Goal: Task Accomplishment & Management: Use online tool/utility

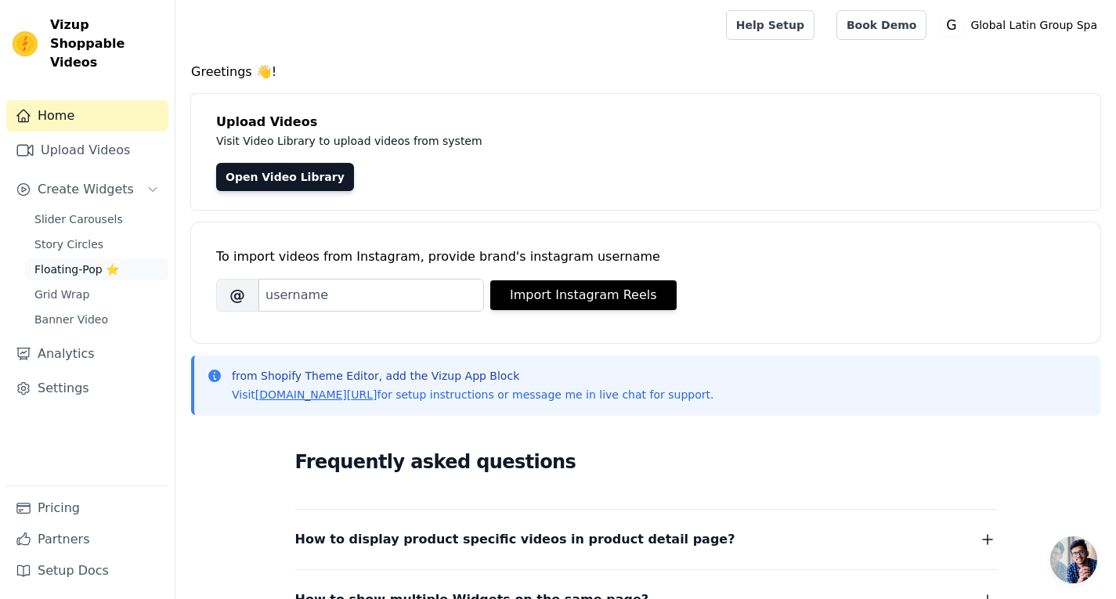
click at [62, 262] on span "Floating-Pop ⭐" at bounding box center [76, 270] width 85 height 16
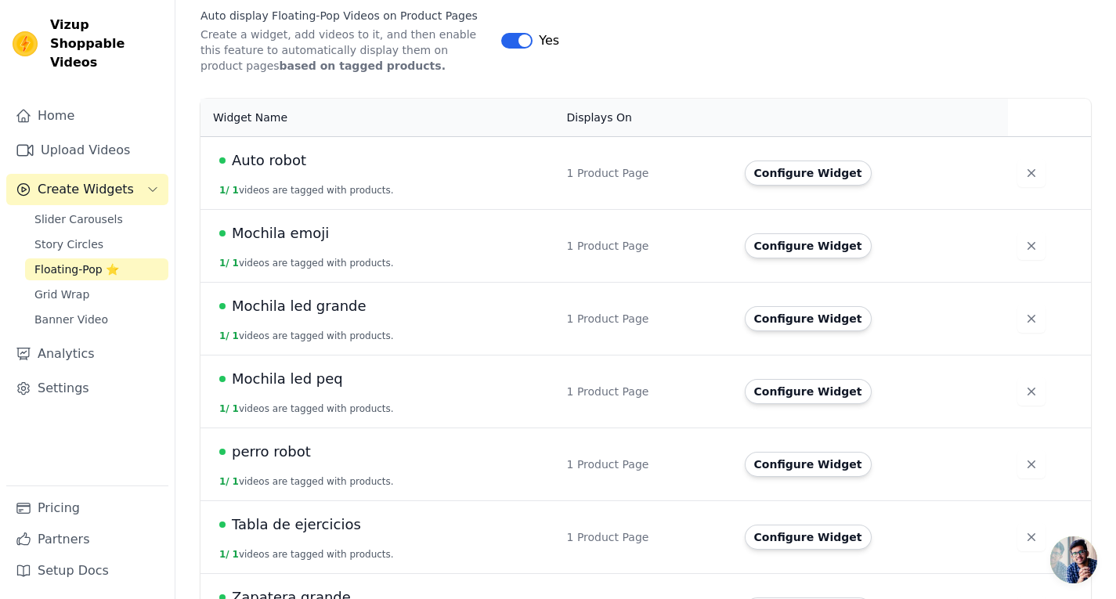
scroll to position [324, 0]
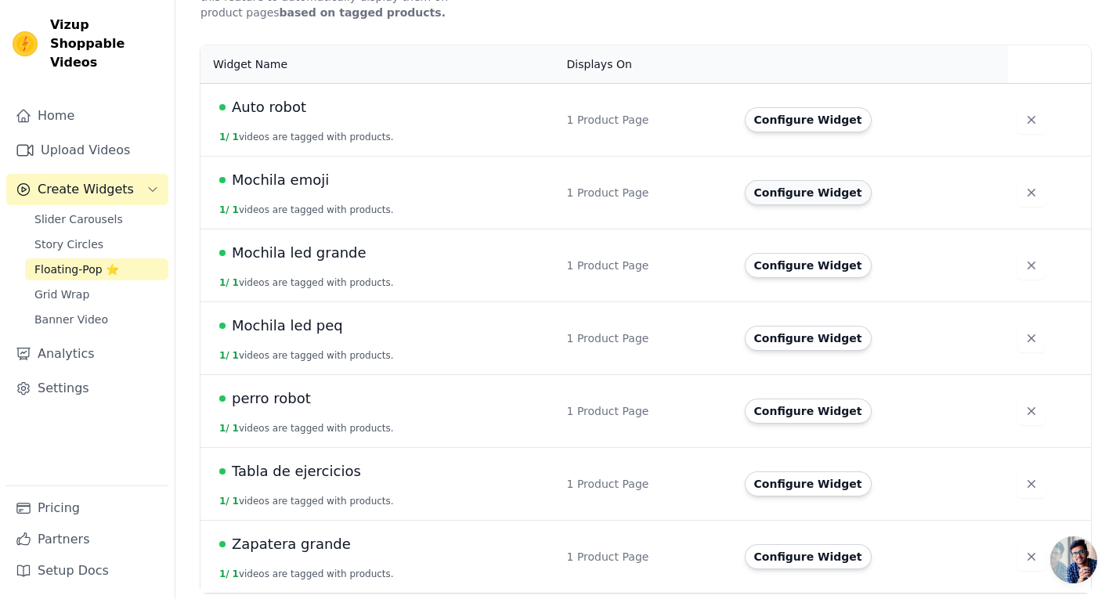
click at [812, 197] on button "Configure Widget" at bounding box center [808, 192] width 127 height 25
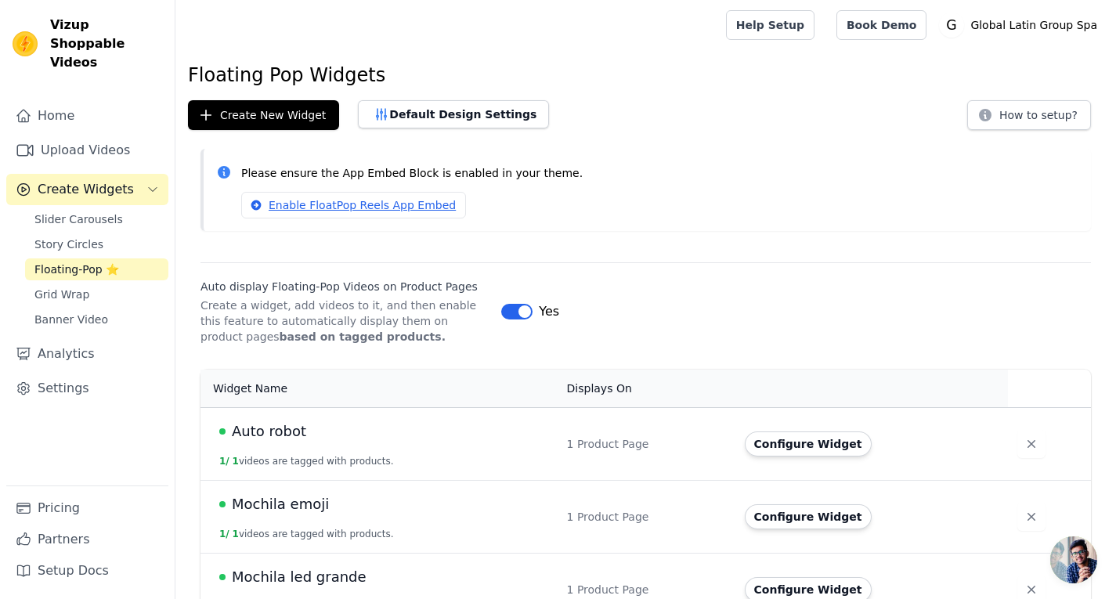
scroll to position [157, 0]
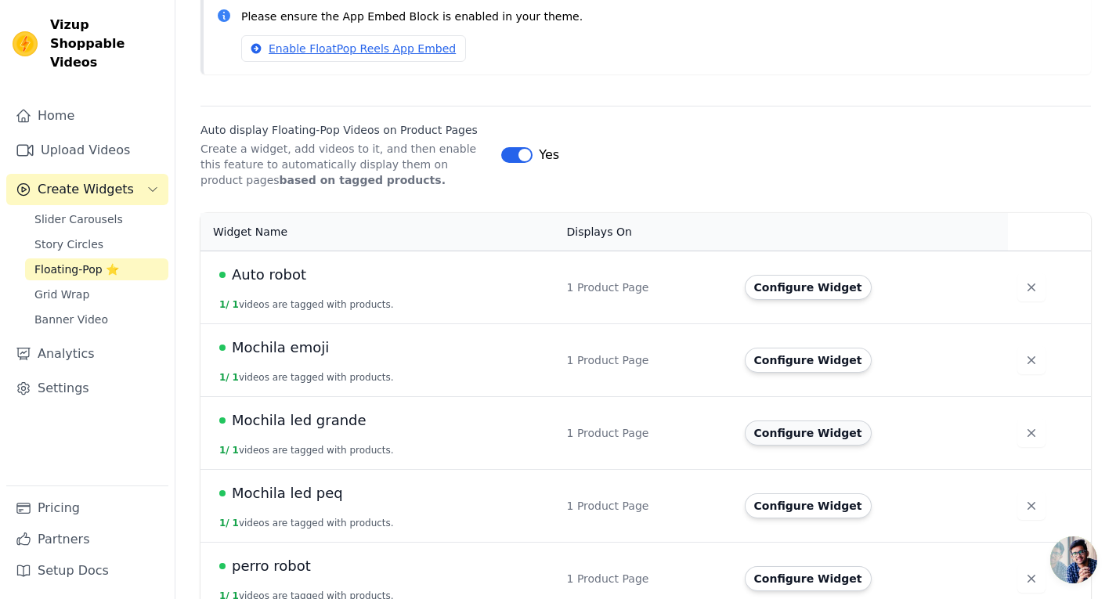
click at [794, 430] on button "Configure Widget" at bounding box center [808, 432] width 127 height 25
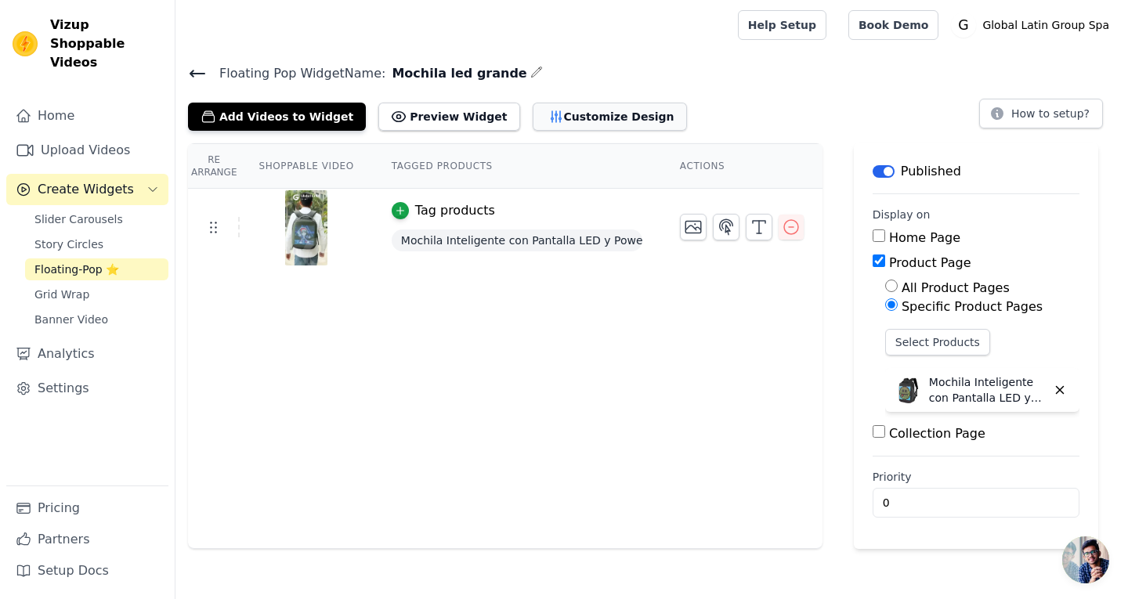
click at [570, 121] on button "Customize Design" at bounding box center [609, 117] width 154 height 28
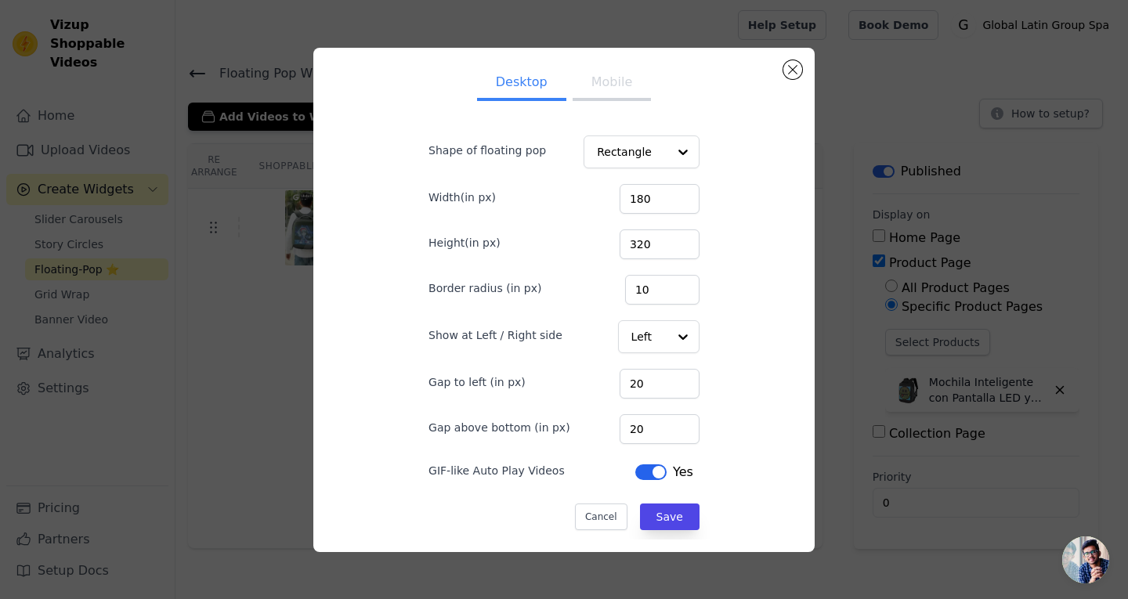
scroll to position [16, 0]
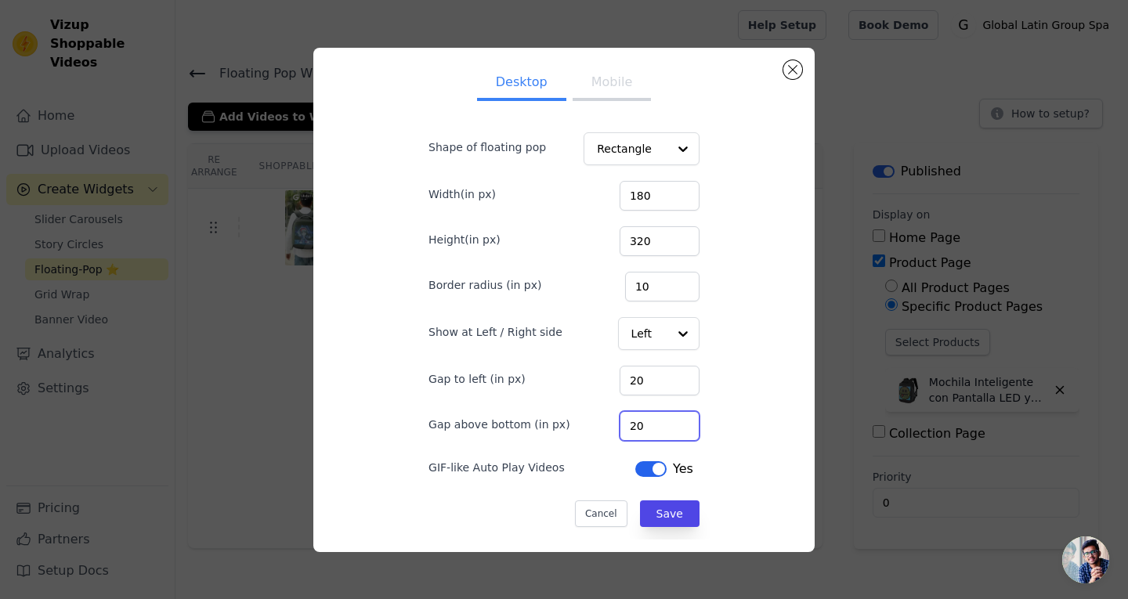
click at [646, 430] on input "20" at bounding box center [659, 426] width 80 height 30
drag, startPoint x: 644, startPoint y: 420, endPoint x: 555, endPoint y: 414, distance: 89.5
click at [558, 416] on div "Gap above bottom (in px) 20" at bounding box center [563, 424] width 271 height 33
drag, startPoint x: 624, startPoint y: 431, endPoint x: 608, endPoint y: 429, distance: 16.5
click at [608, 429] on div "Gap above bottom (in px) 60" at bounding box center [563, 424] width 271 height 33
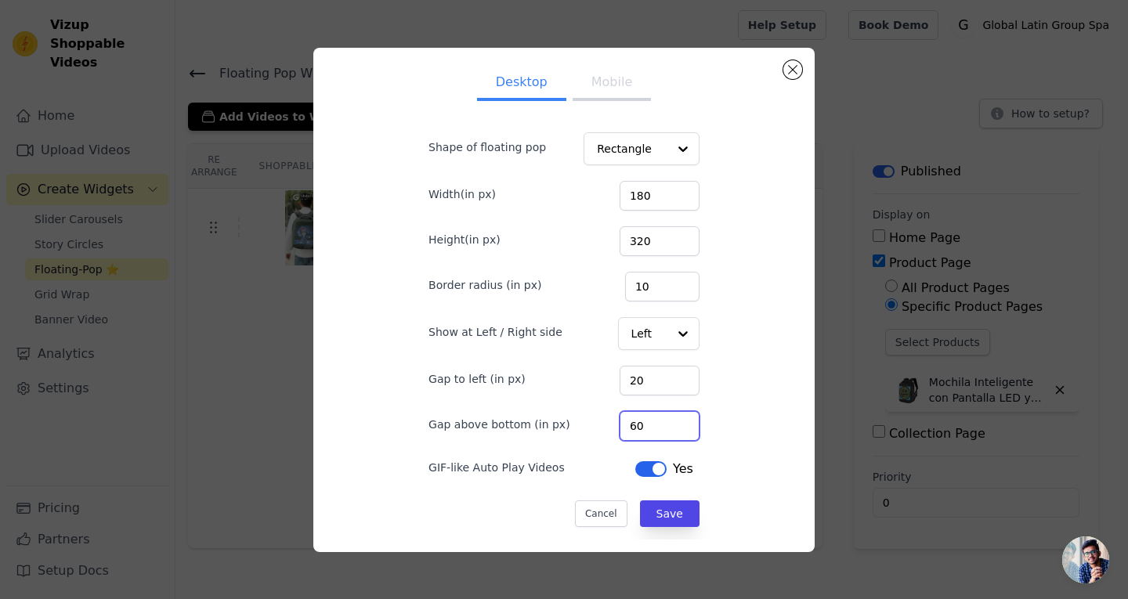
drag, startPoint x: 655, startPoint y: 432, endPoint x: 579, endPoint y: 441, distance: 76.4
click at [550, 431] on div "Gap above bottom (in px) 60" at bounding box center [563, 424] width 271 height 33
type input "60"
click at [662, 519] on button "Save" at bounding box center [670, 513] width 60 height 27
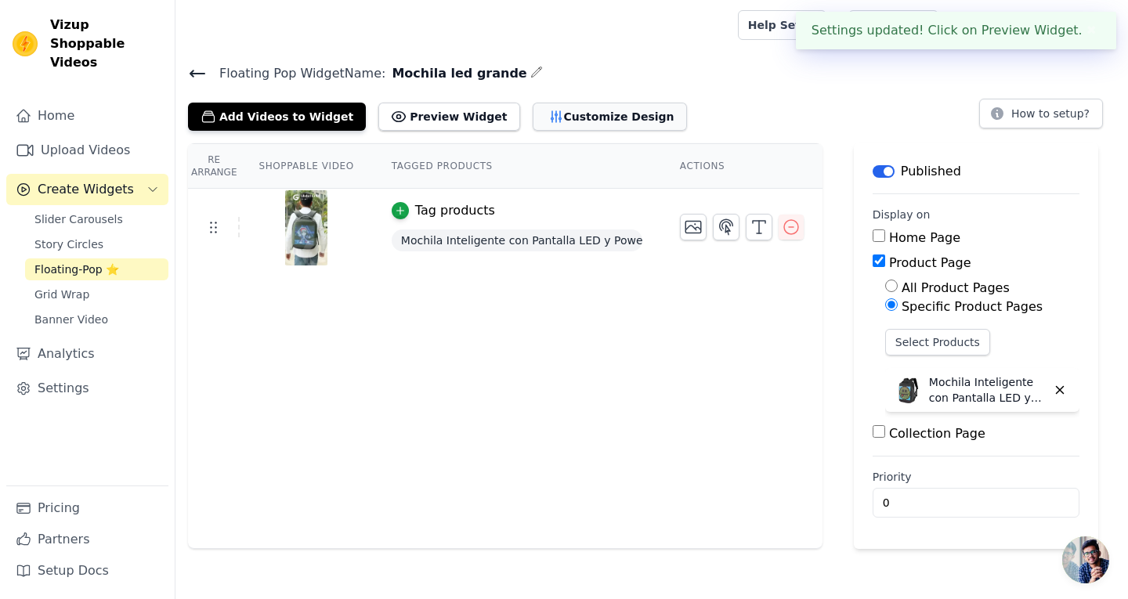
click at [586, 106] on button "Customize Design" at bounding box center [609, 117] width 154 height 28
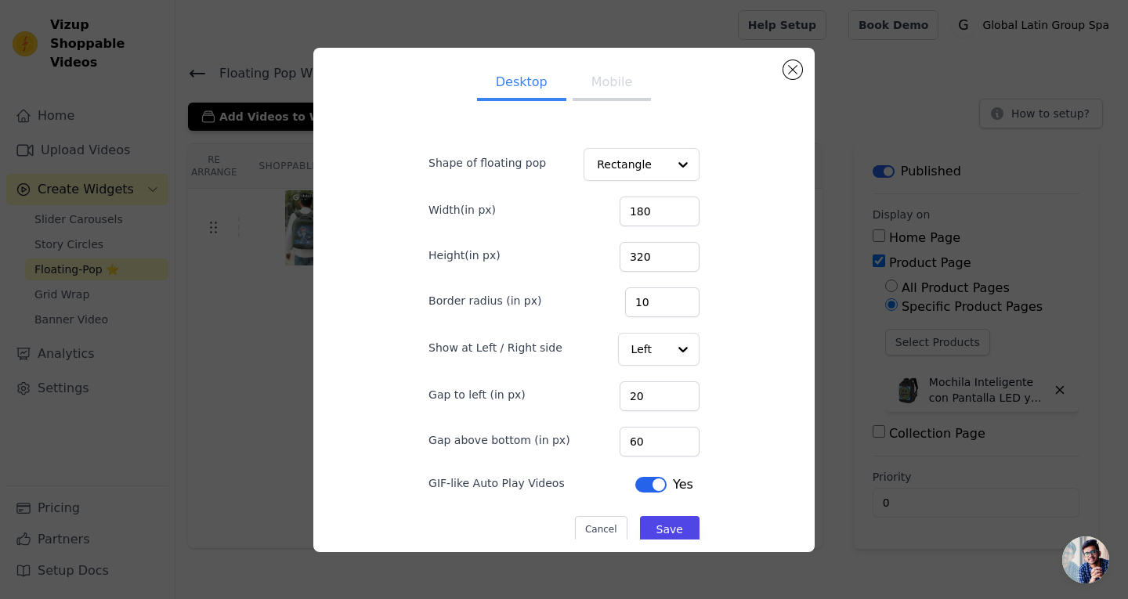
click at [602, 85] on button "Mobile" at bounding box center [611, 84] width 78 height 34
click at [522, 87] on button "Desktop" at bounding box center [521, 84] width 89 height 34
click at [788, 67] on button "Close modal" at bounding box center [792, 69] width 19 height 19
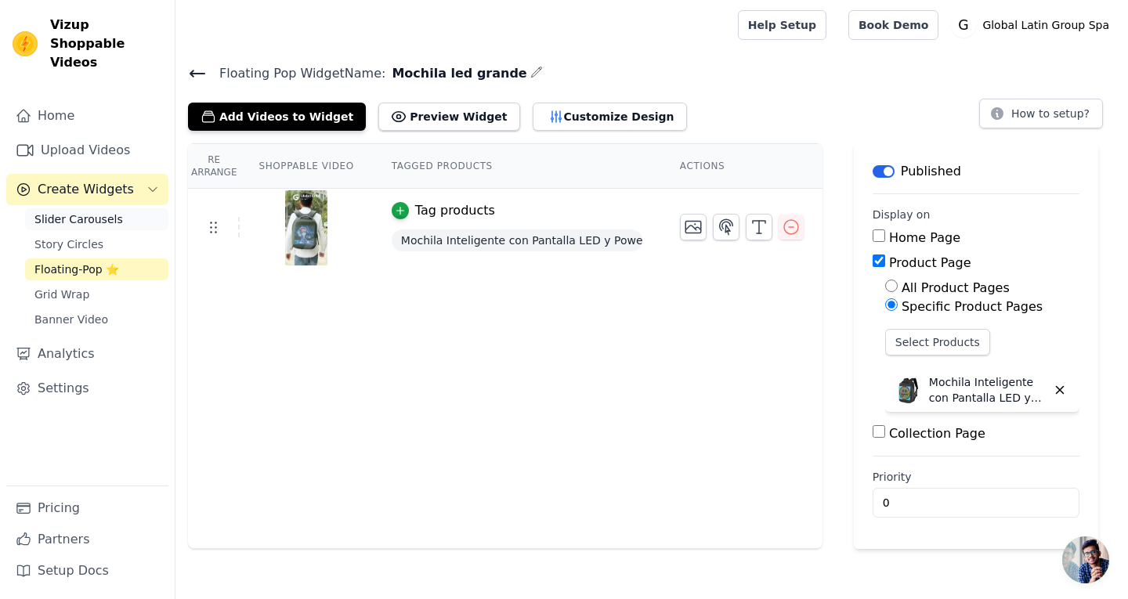
click at [128, 208] on link "Slider Carousels" at bounding box center [96, 219] width 143 height 22
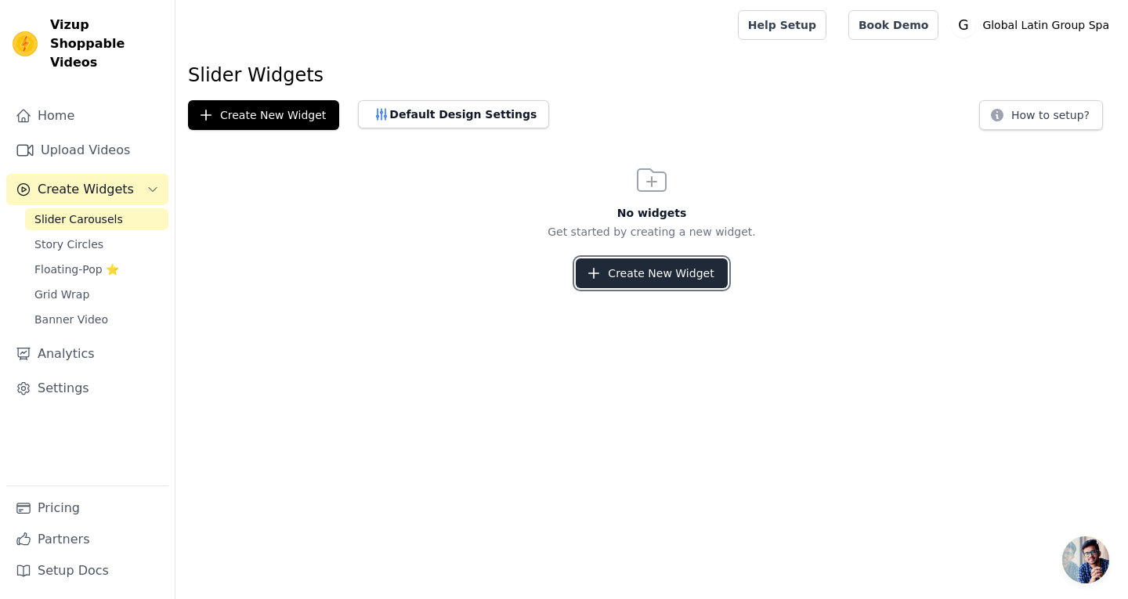
click at [685, 273] on button "Create New Widget" at bounding box center [650, 273] width 151 height 30
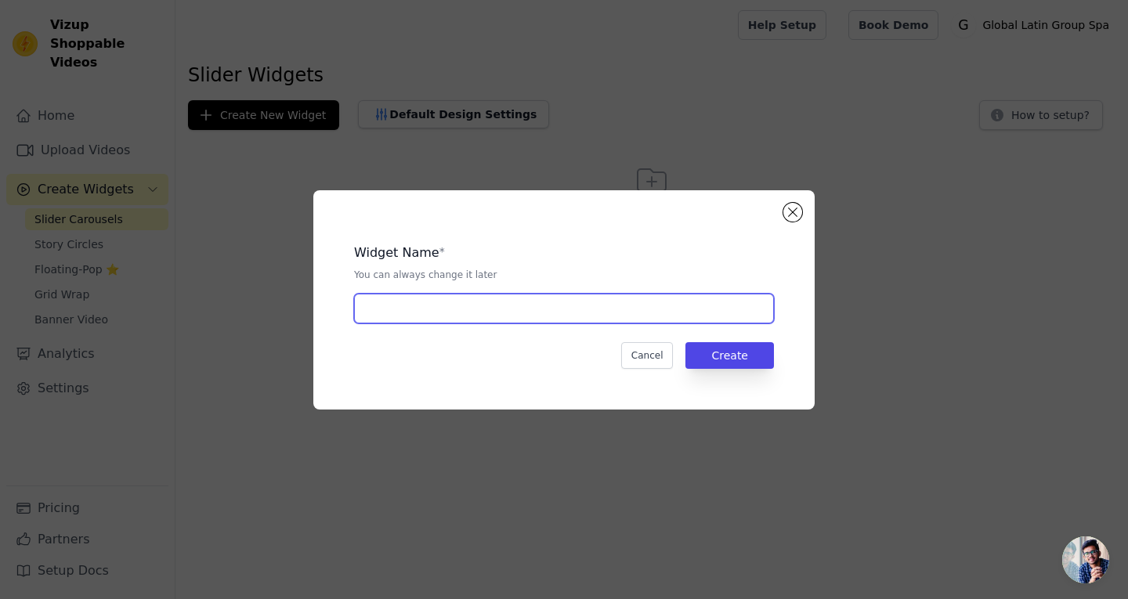
click at [461, 308] on input "text" at bounding box center [564, 309] width 420 height 30
type input "mochila prueba"
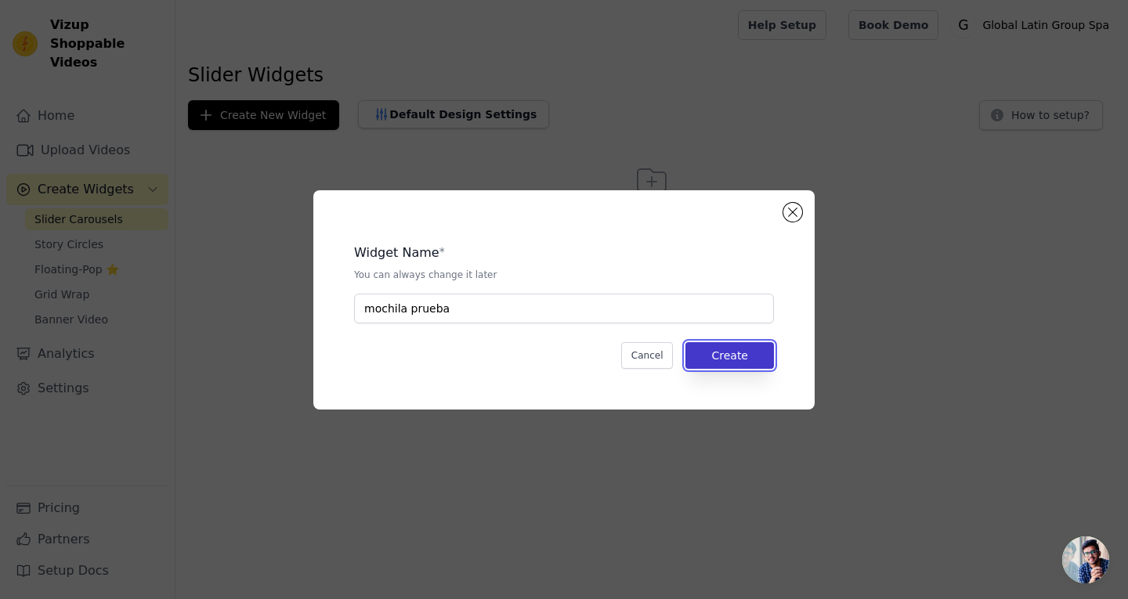
click at [708, 355] on button "Create" at bounding box center [729, 355] width 88 height 27
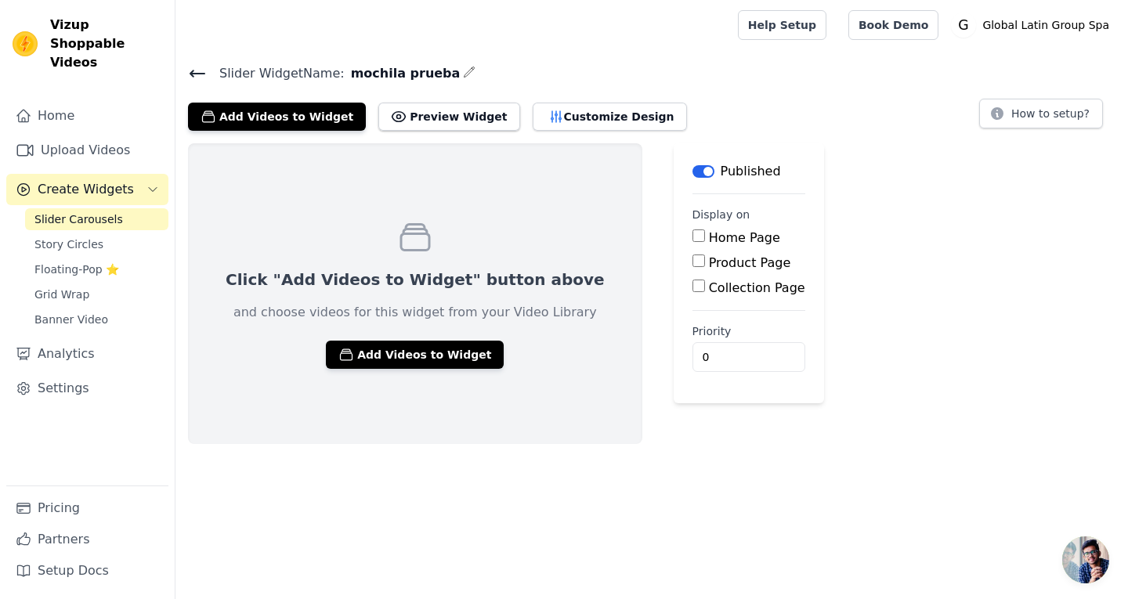
click at [692, 262] on input "Product Page" at bounding box center [698, 260] width 13 height 13
checkbox input "true"
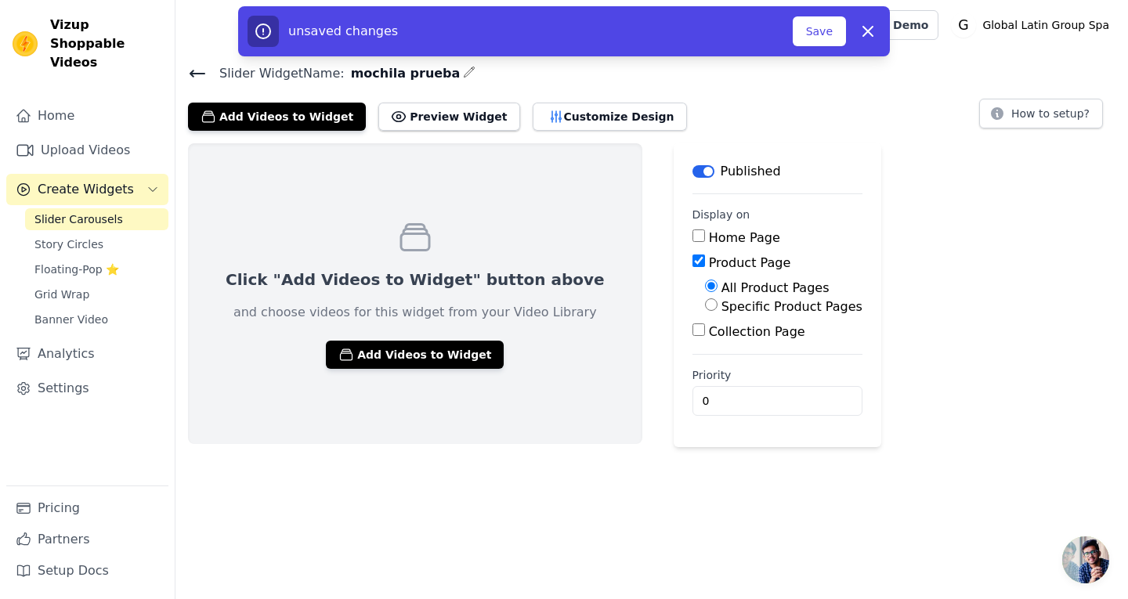
click at [731, 308] on label "Specific Product Pages" at bounding box center [791, 306] width 141 height 15
click at [717, 308] on input "Specific Product Pages" at bounding box center [711, 304] width 13 height 13
radio input "true"
click at [705, 337] on button "Select Products" at bounding box center [757, 342] width 105 height 27
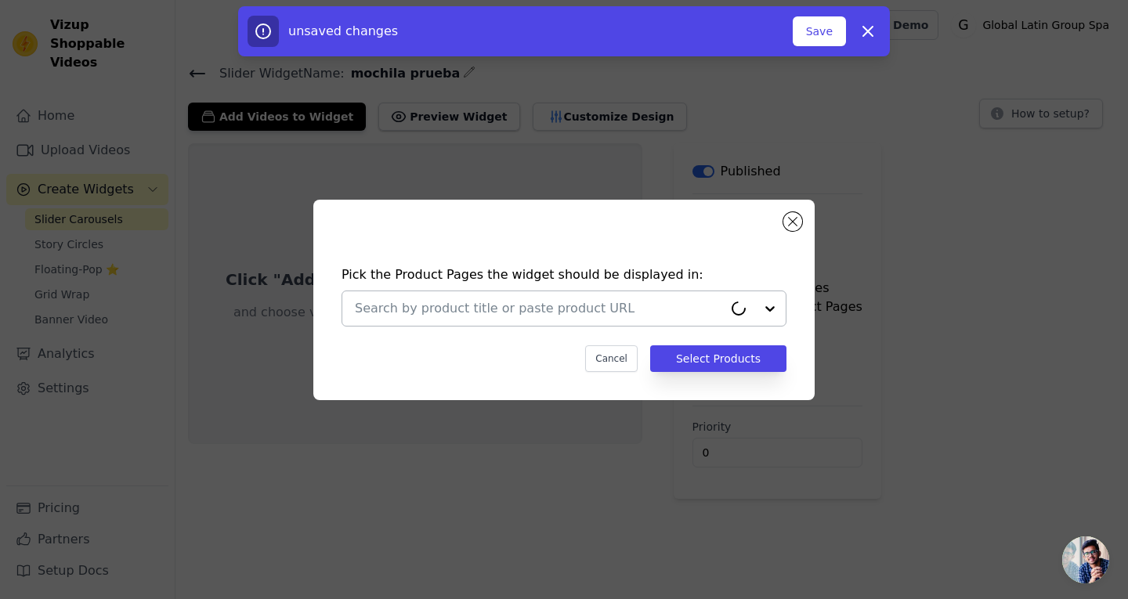
click at [510, 308] on input "text" at bounding box center [539, 308] width 368 height 19
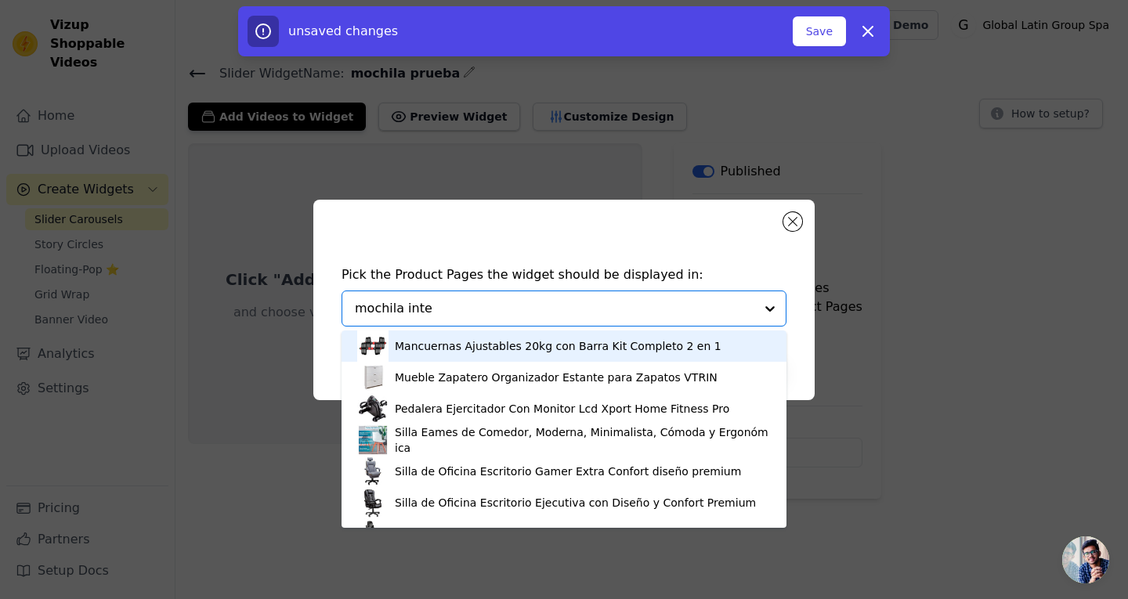
type input "mochila intel"
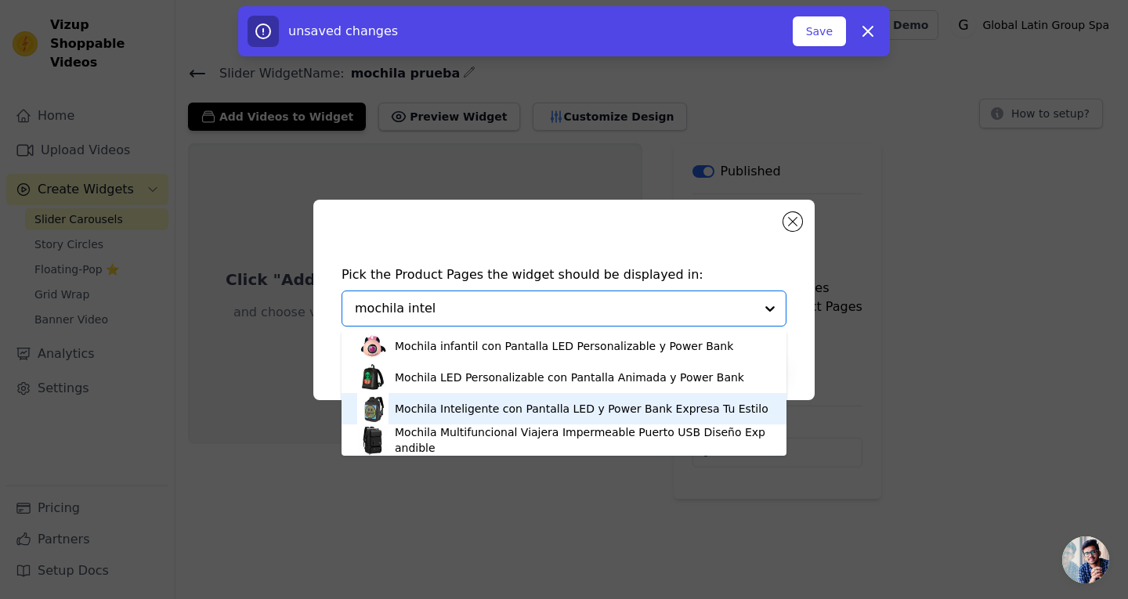
click at [464, 411] on div "Mochila Inteligente con Pantalla LED y Power Bank Expresa Tu Estilo" at bounding box center [581, 409] width 373 height 16
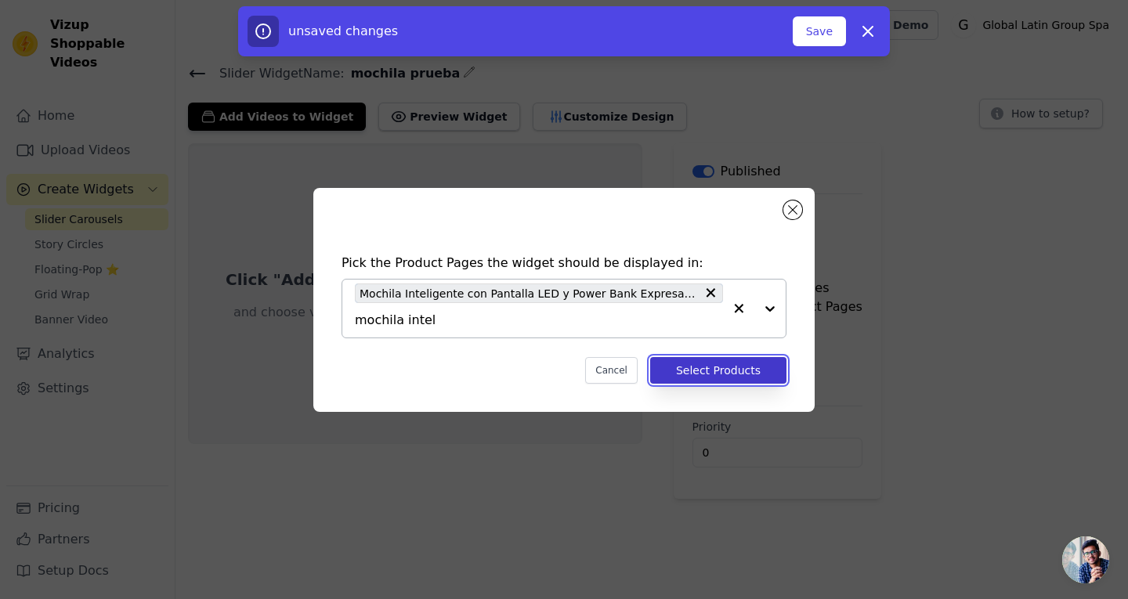
click at [697, 373] on button "Select Products" at bounding box center [718, 370] width 136 height 27
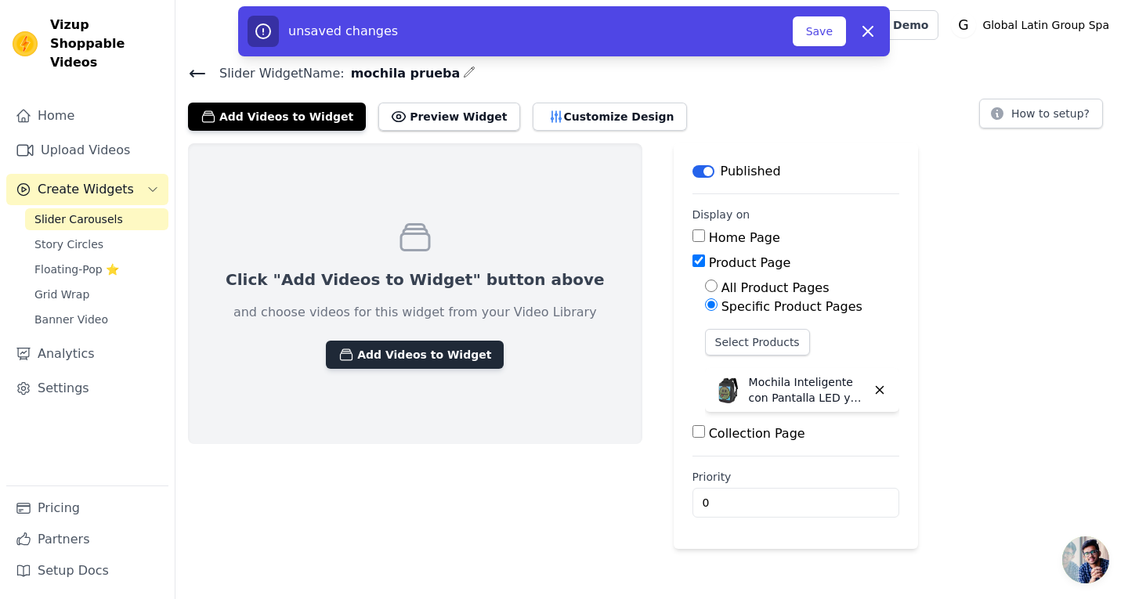
click at [407, 355] on button "Add Videos to Widget" at bounding box center [415, 355] width 178 height 28
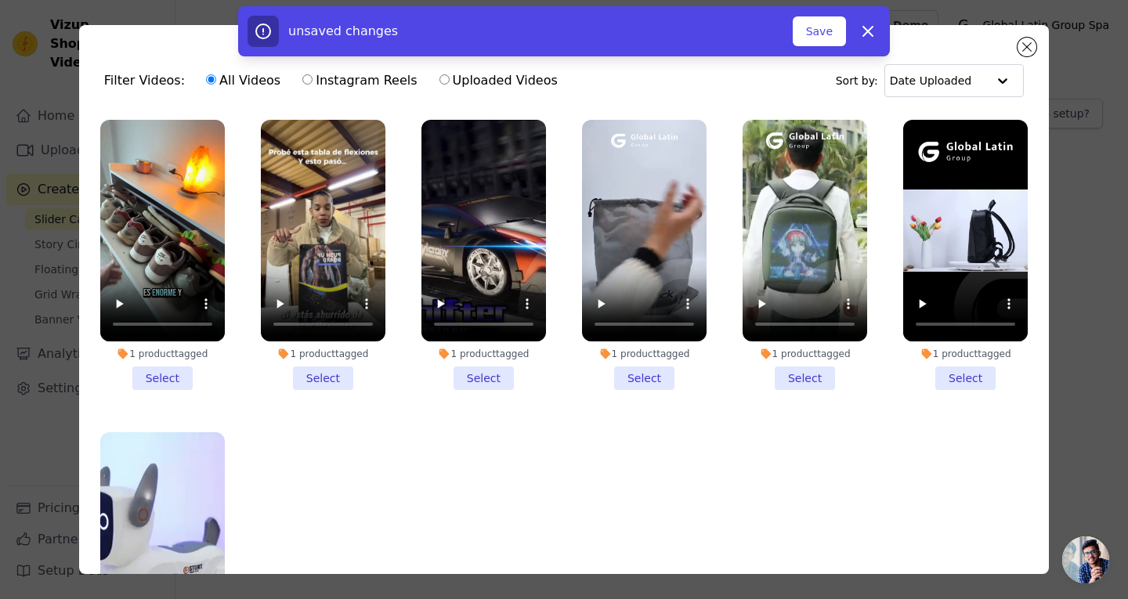
click at [803, 373] on li "1 product tagged Select" at bounding box center [804, 255] width 124 height 270
click at [0, 0] on input "1 product tagged Select" at bounding box center [0, 0] width 0 height 0
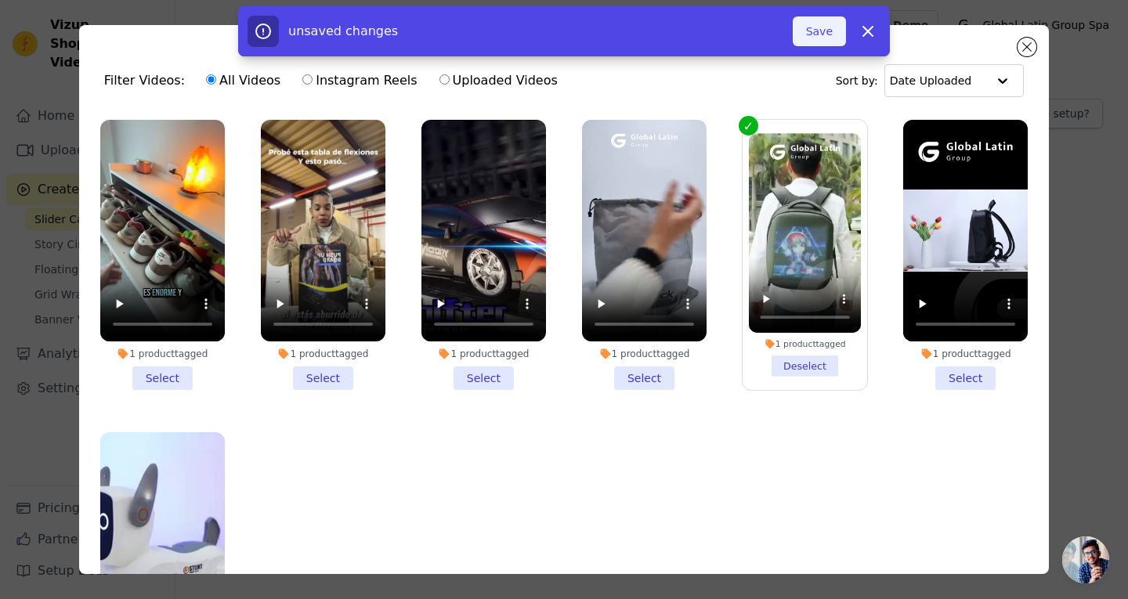
click at [820, 31] on button "Save" at bounding box center [818, 31] width 53 height 30
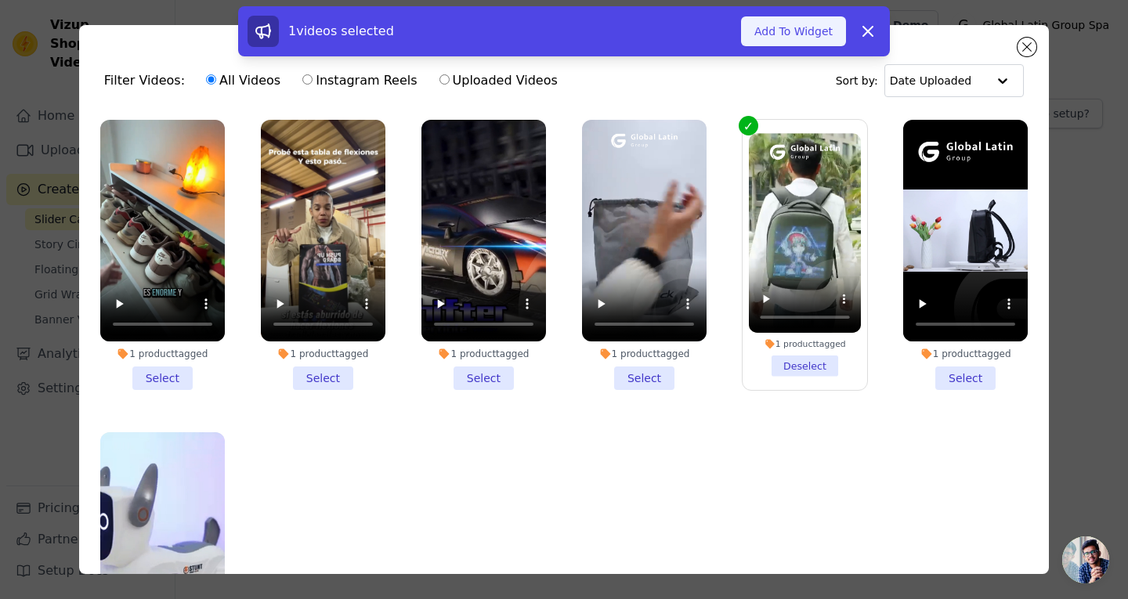
click at [828, 45] on button "Add To Widget" at bounding box center [793, 31] width 105 height 30
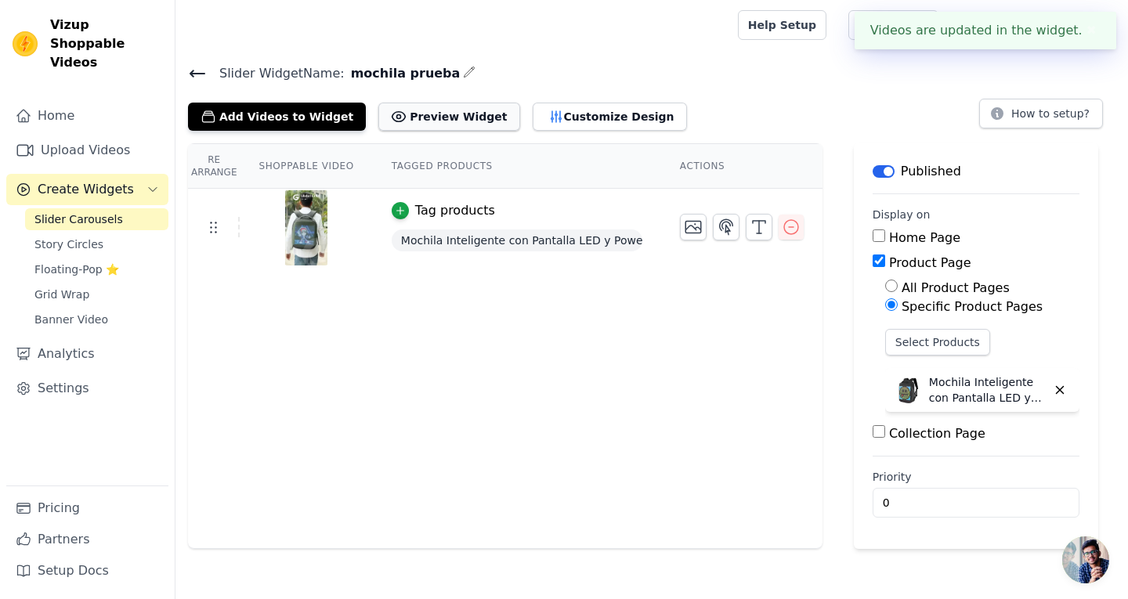
click at [442, 118] on button "Preview Widget" at bounding box center [448, 117] width 141 height 28
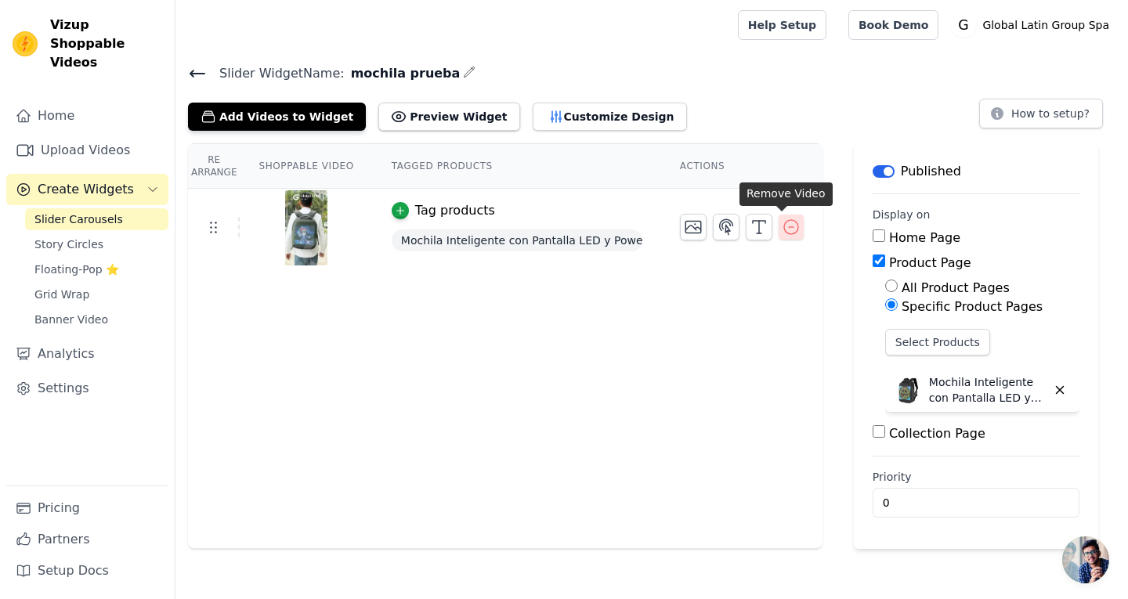
click at [786, 233] on icon "button" at bounding box center [790, 227] width 19 height 19
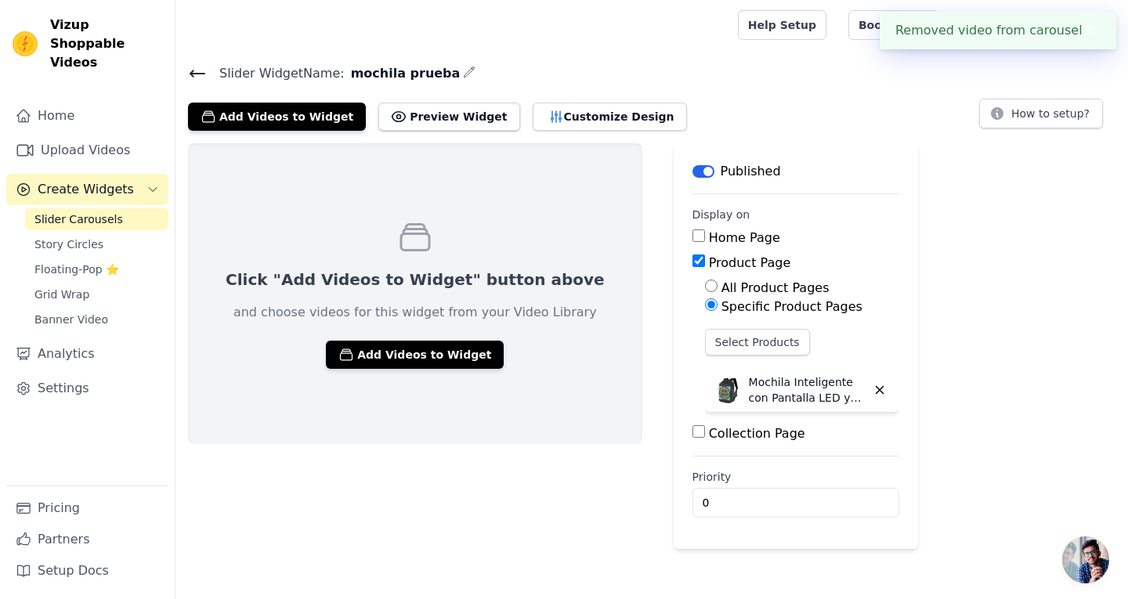
click at [39, 211] on span "Slider Carousels" at bounding box center [78, 219] width 88 height 16
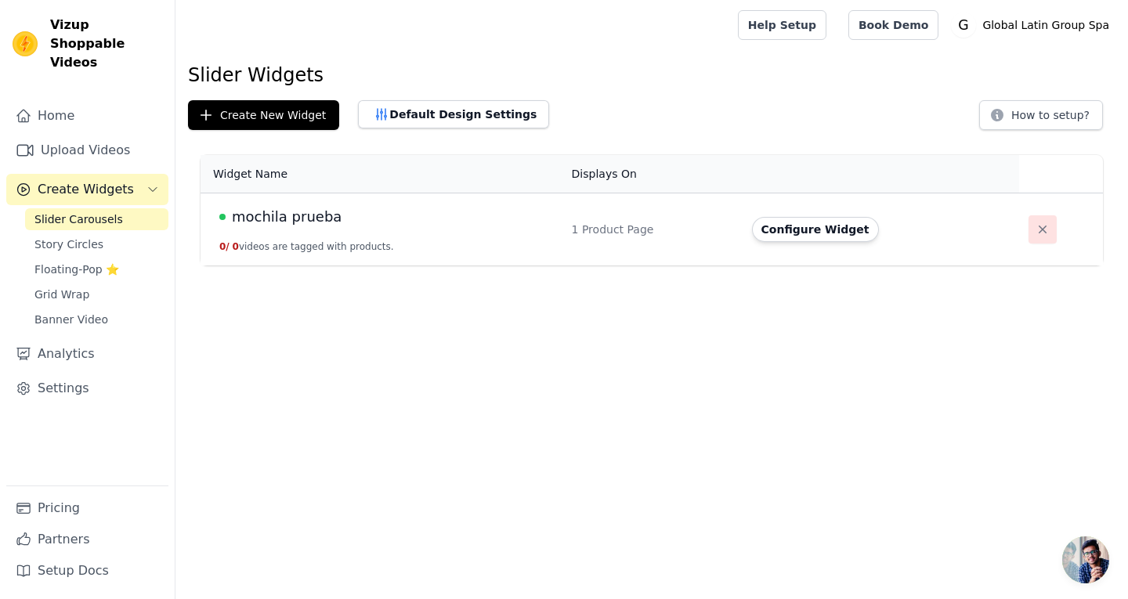
click at [1038, 232] on icon "button" at bounding box center [1042, 230] width 16 height 16
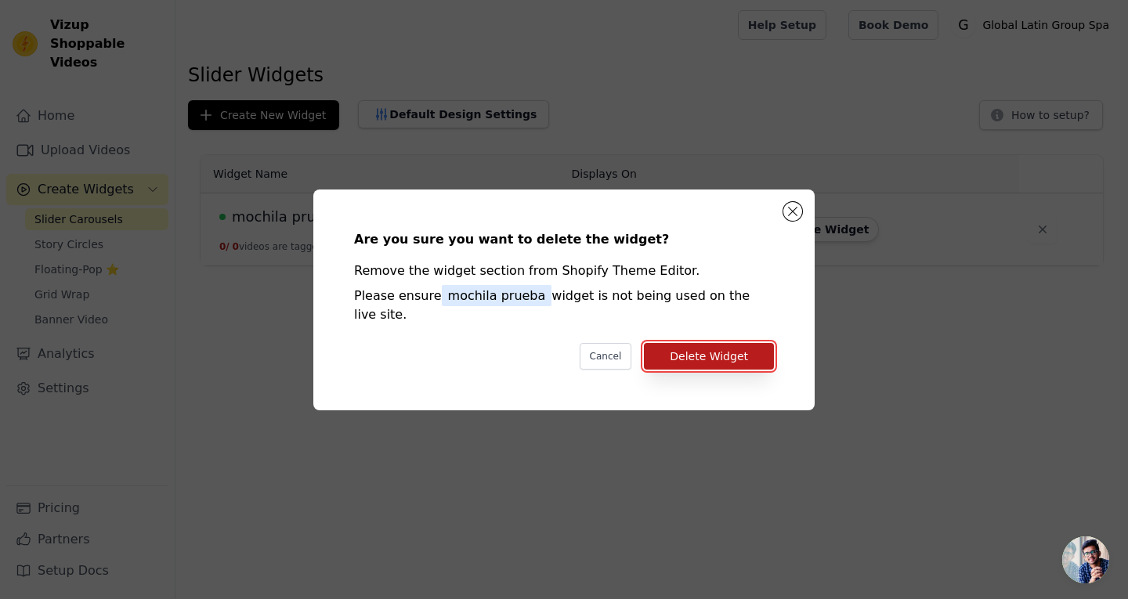
click at [695, 354] on button "Delete Widget" at bounding box center [709, 356] width 130 height 27
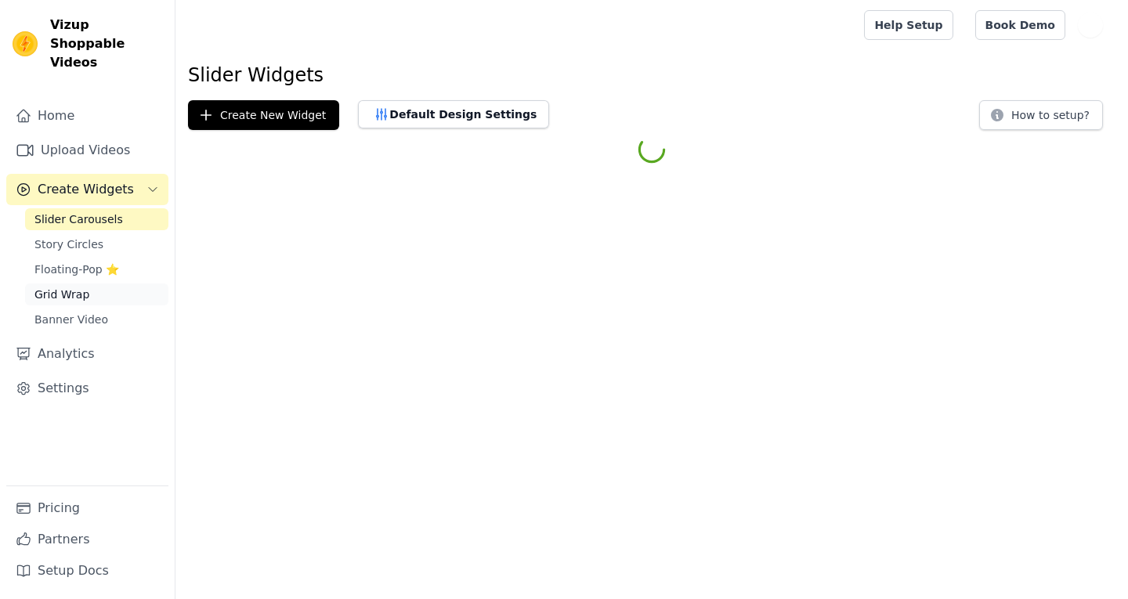
click at [78, 287] on span "Grid Wrap" at bounding box center [61, 295] width 55 height 16
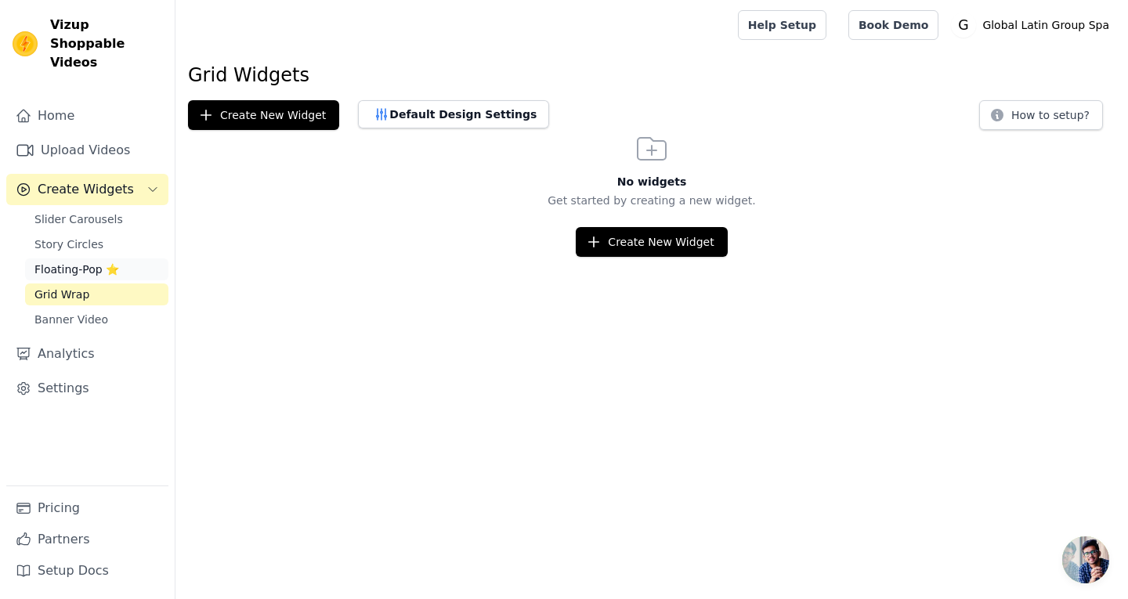
click at [64, 262] on span "Floating-Pop ⭐" at bounding box center [76, 270] width 85 height 16
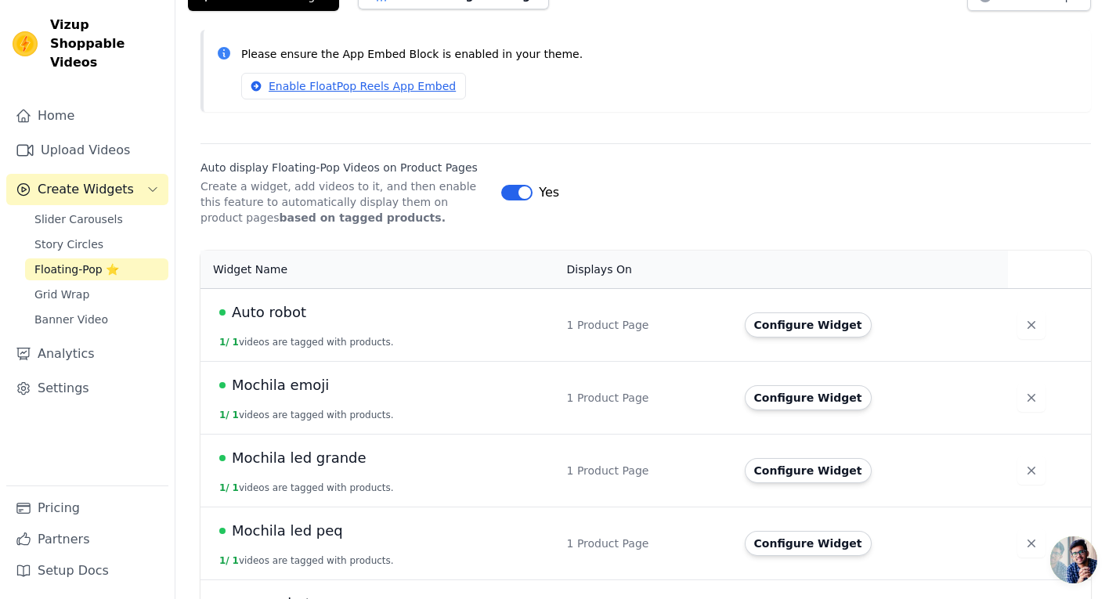
scroll to position [157, 0]
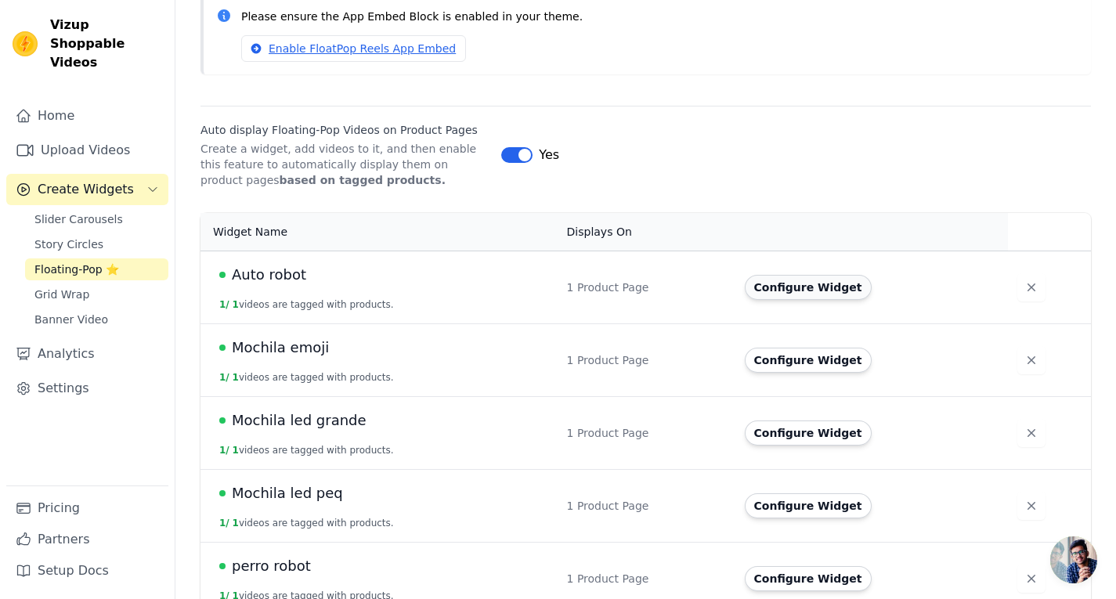
click at [822, 289] on button "Configure Widget" at bounding box center [808, 287] width 127 height 25
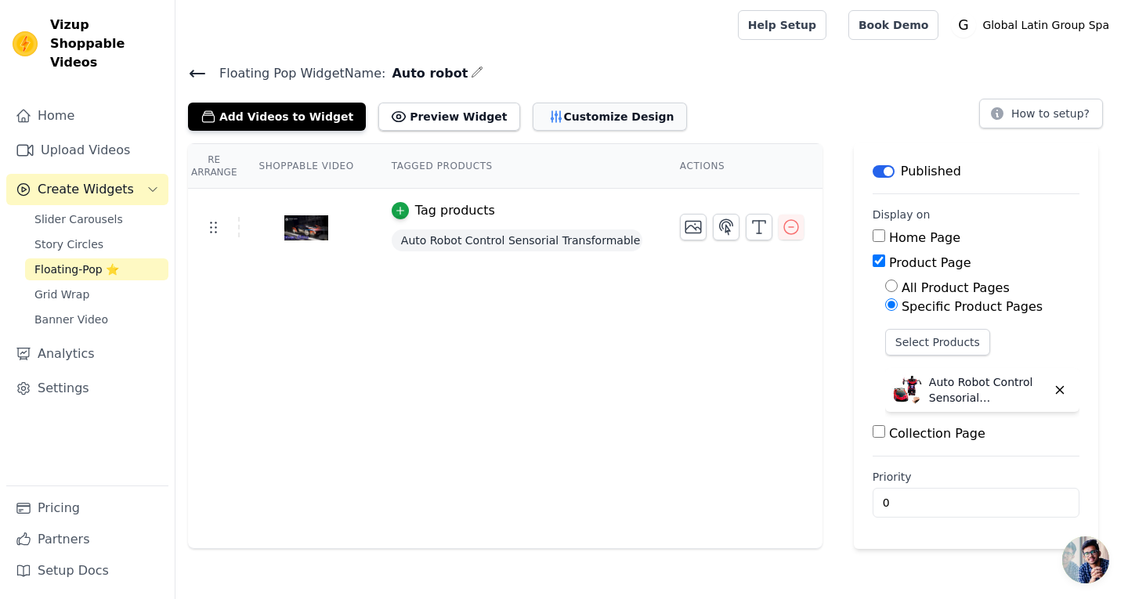
click at [539, 110] on button "Customize Design" at bounding box center [609, 117] width 154 height 28
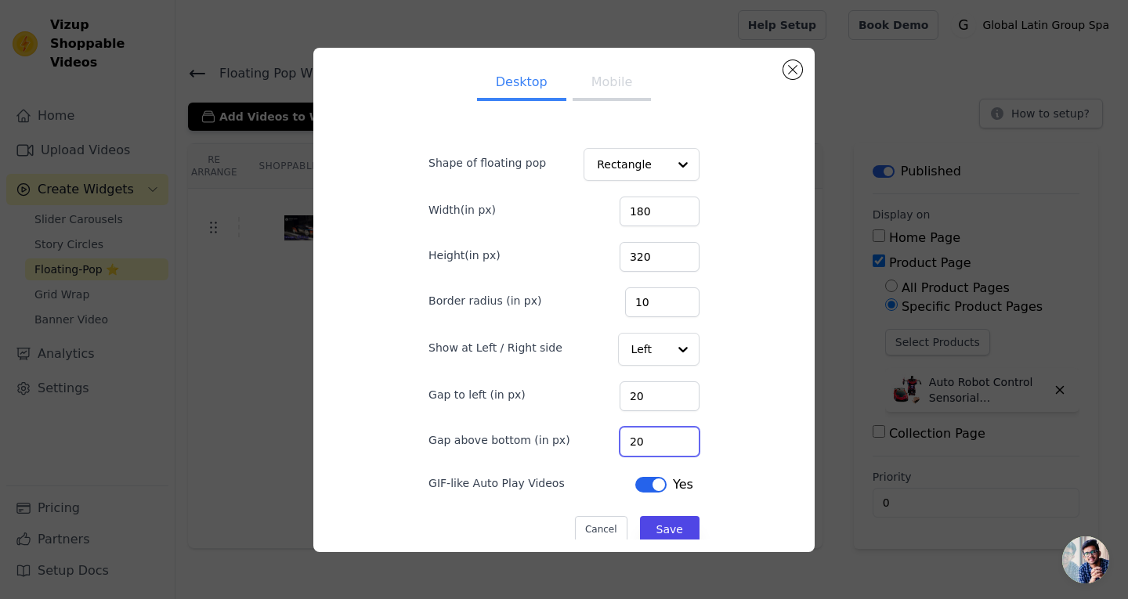
drag, startPoint x: 642, startPoint y: 437, endPoint x: 465, endPoint y: 436, distance: 177.0
click at [471, 436] on div "Gap above bottom (in px) 20" at bounding box center [563, 440] width 271 height 33
type input "60"
click at [660, 527] on button "Save" at bounding box center [670, 529] width 60 height 27
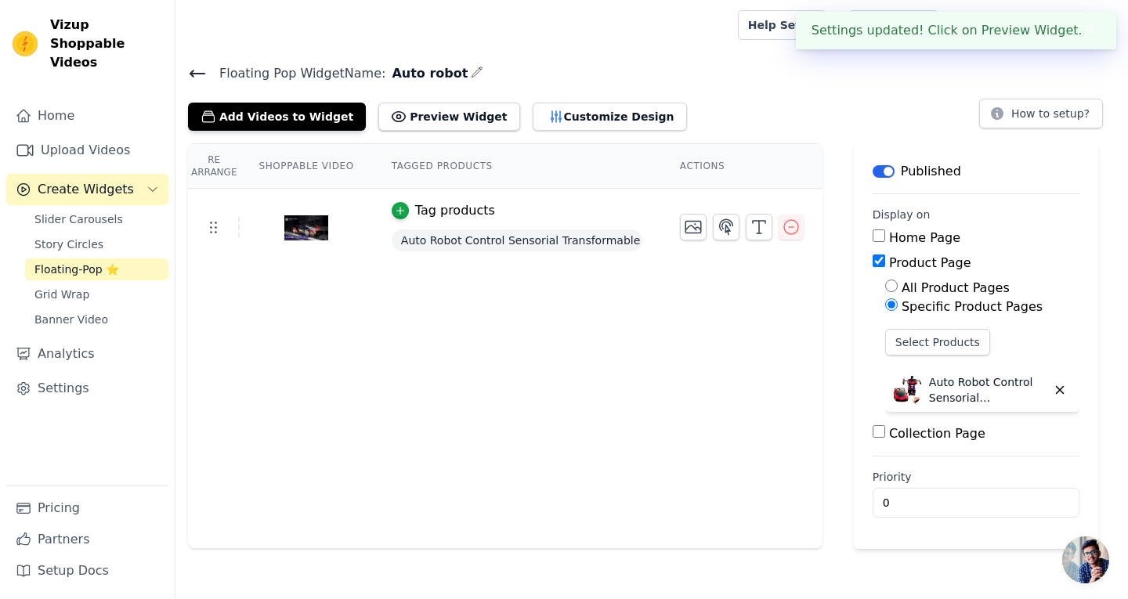
click at [86, 262] on span "Floating-Pop ⭐" at bounding box center [76, 270] width 85 height 16
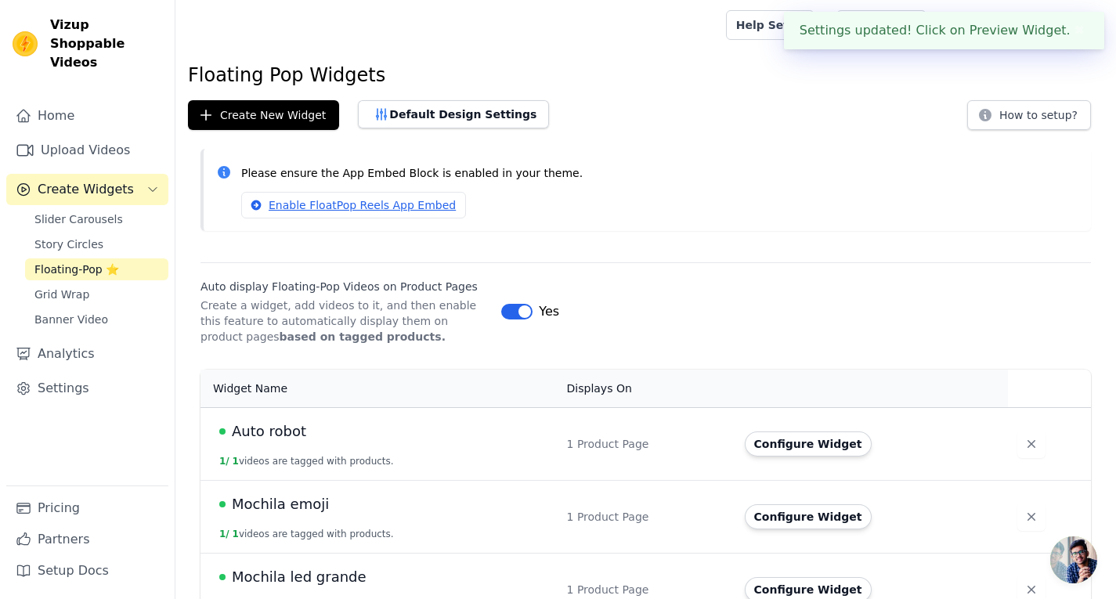
click at [814, 532] on td "Configure Widget" at bounding box center [871, 516] width 273 height 73
click at [814, 518] on button "Configure Widget" at bounding box center [808, 516] width 127 height 25
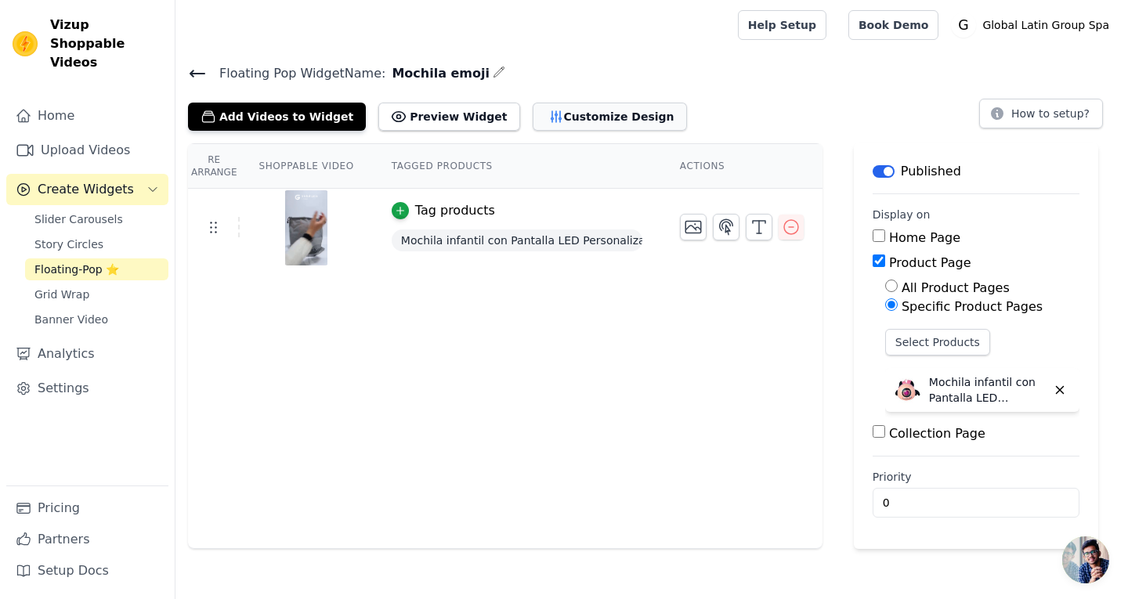
click at [532, 110] on button "Customize Design" at bounding box center [609, 117] width 154 height 28
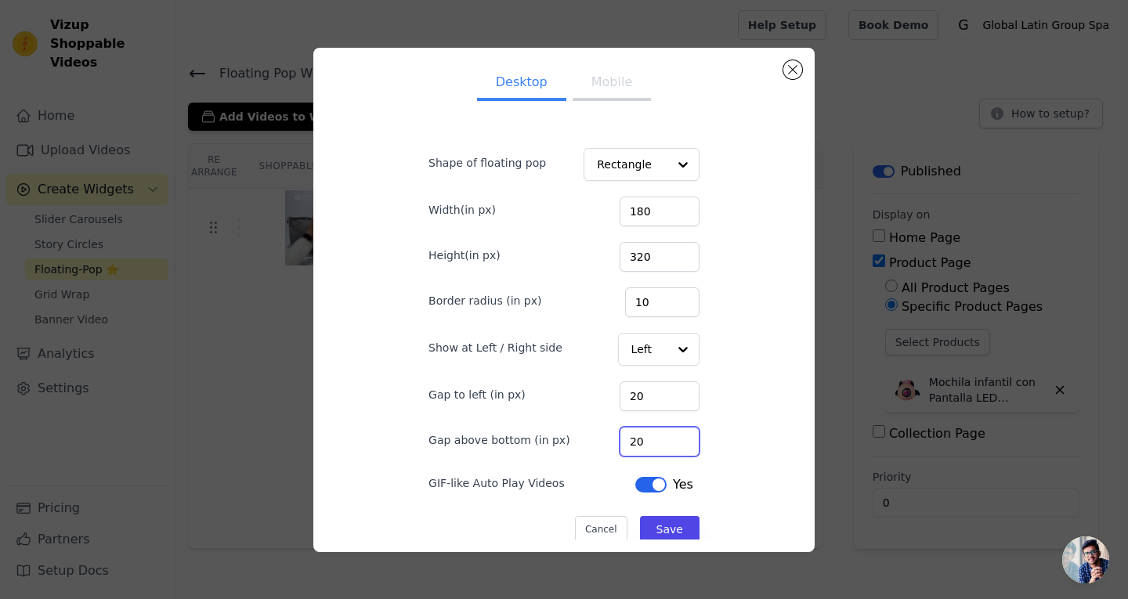
click at [518, 442] on div "Gap above bottom (in px) 20" at bounding box center [563, 440] width 271 height 33
type input "60"
click at [669, 529] on button "Save" at bounding box center [670, 529] width 60 height 27
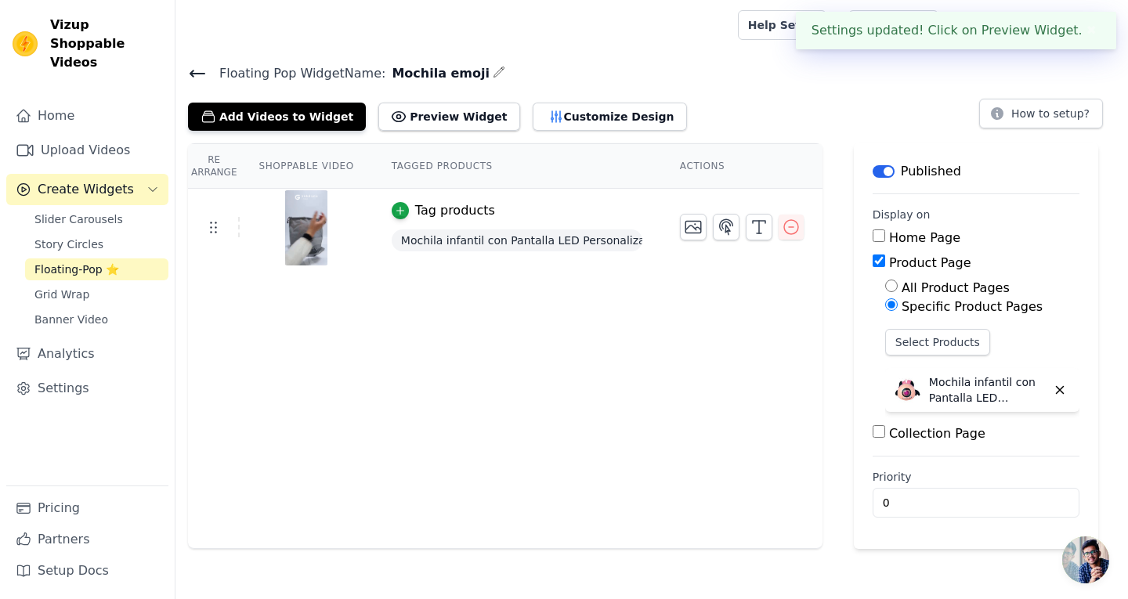
click at [77, 262] on span "Floating-Pop ⭐" at bounding box center [76, 270] width 85 height 16
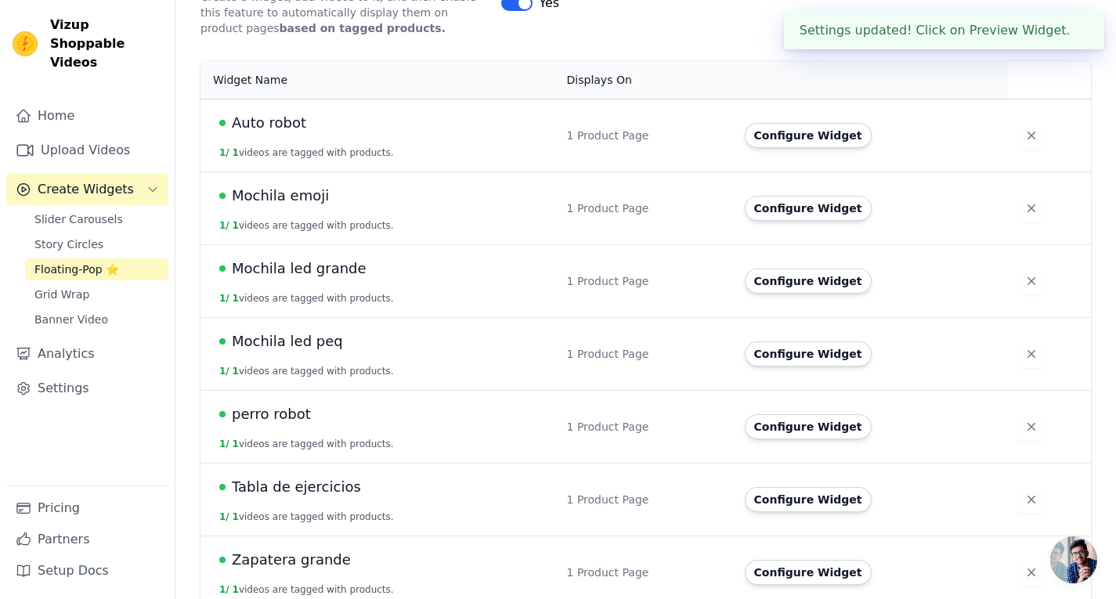
scroll to position [313, 0]
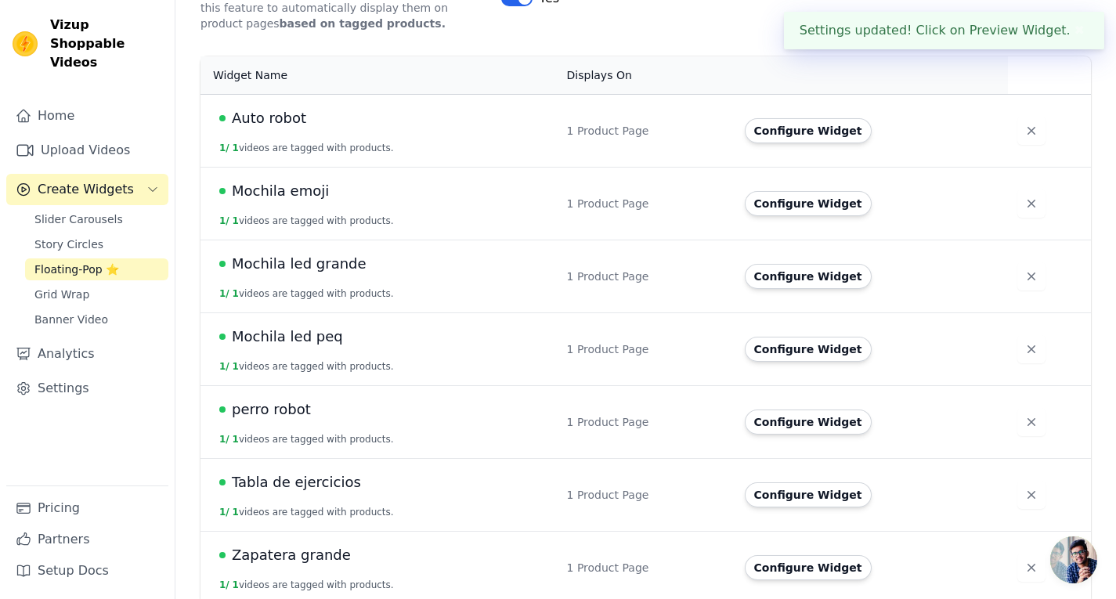
click at [272, 266] on span "Mochila led grande" at bounding box center [299, 264] width 135 height 22
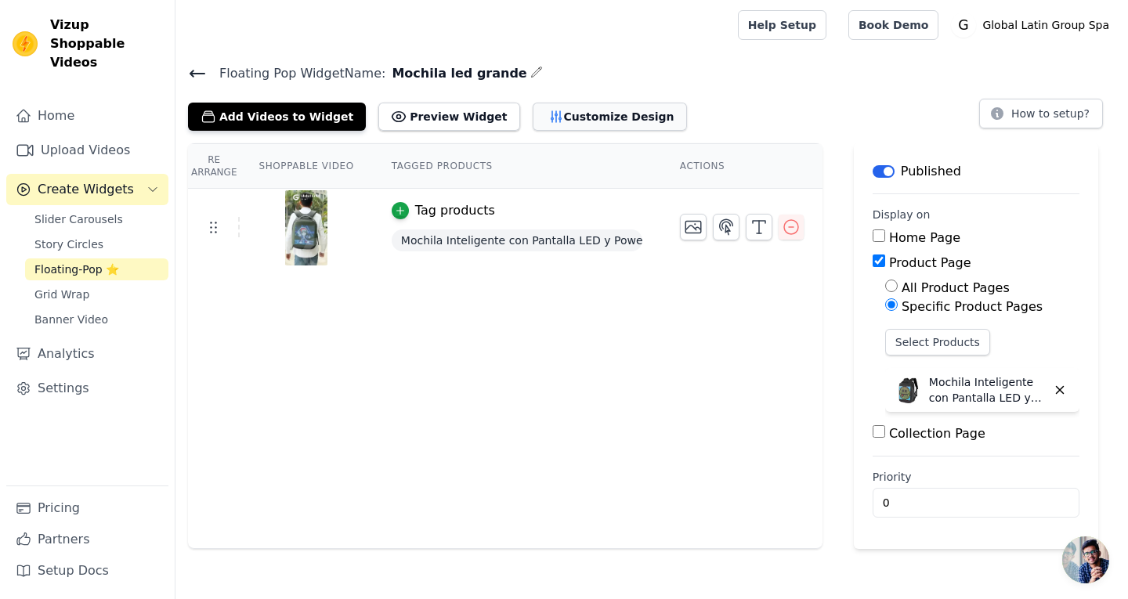
click at [547, 121] on button "Customize Design" at bounding box center [609, 117] width 154 height 28
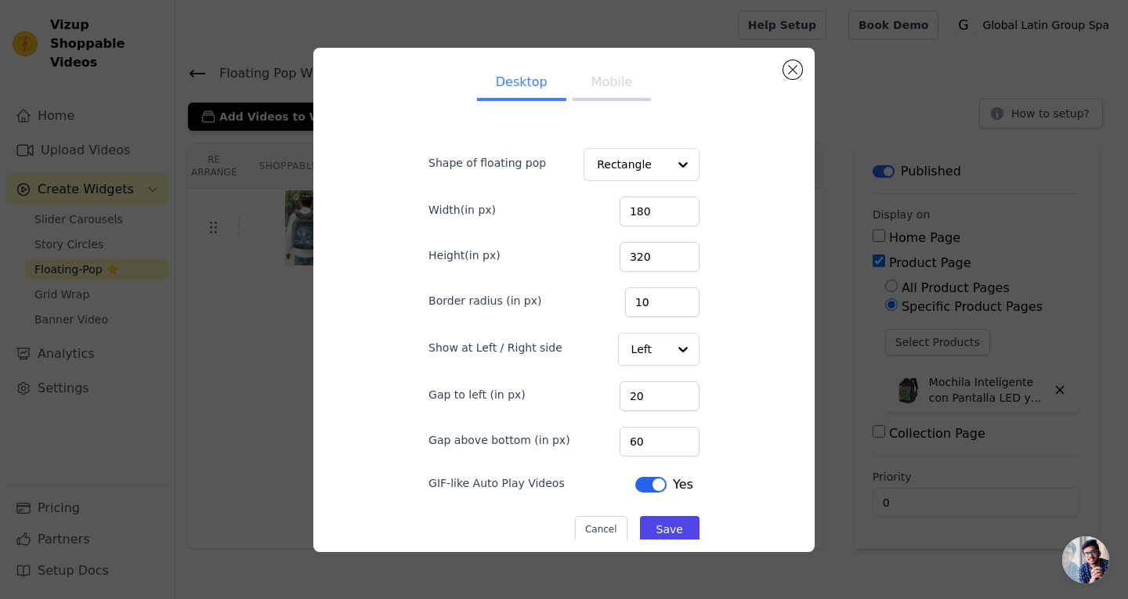
click at [93, 197] on div "Desktop Mobile Shape of floating pop Rectangle Width(in px) 180 Height(in px) 3…" at bounding box center [563, 300] width 1077 height 554
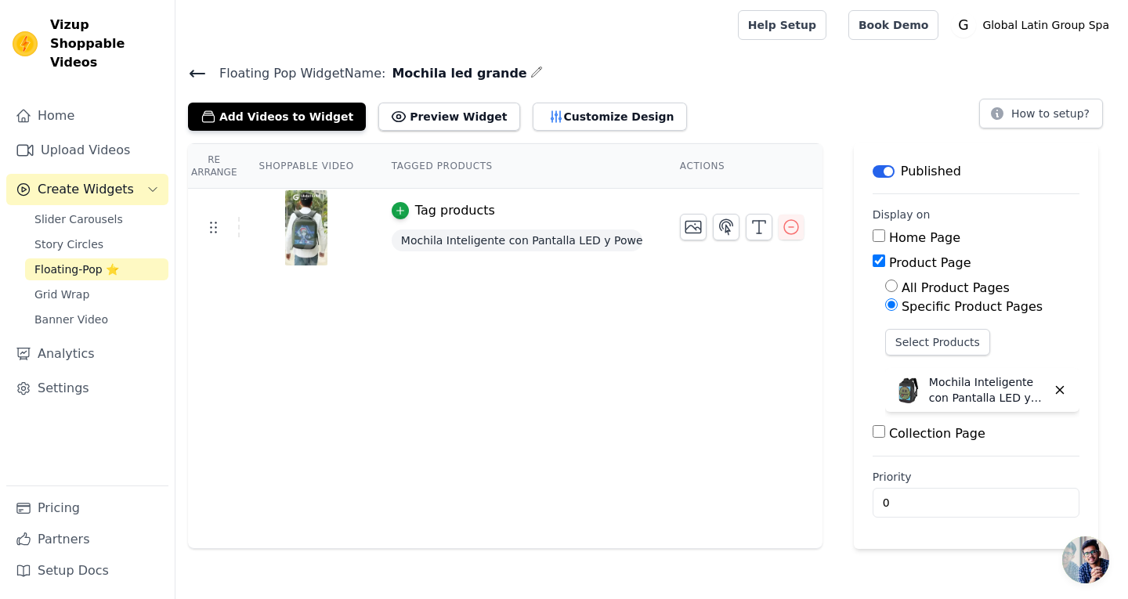
click at [63, 262] on span "Floating-Pop ⭐" at bounding box center [76, 270] width 85 height 16
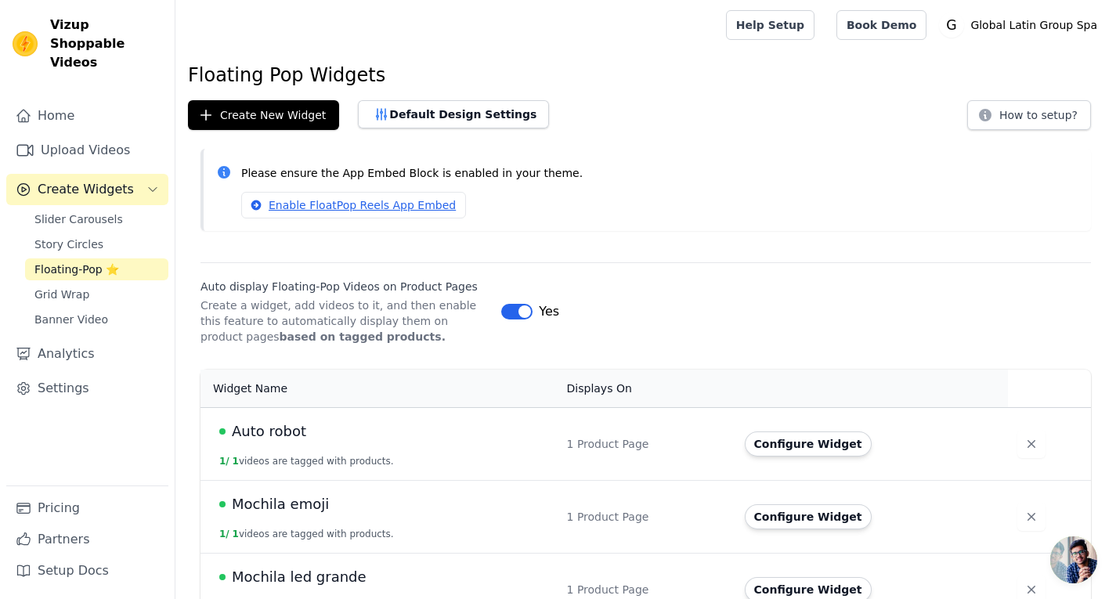
scroll to position [313, 0]
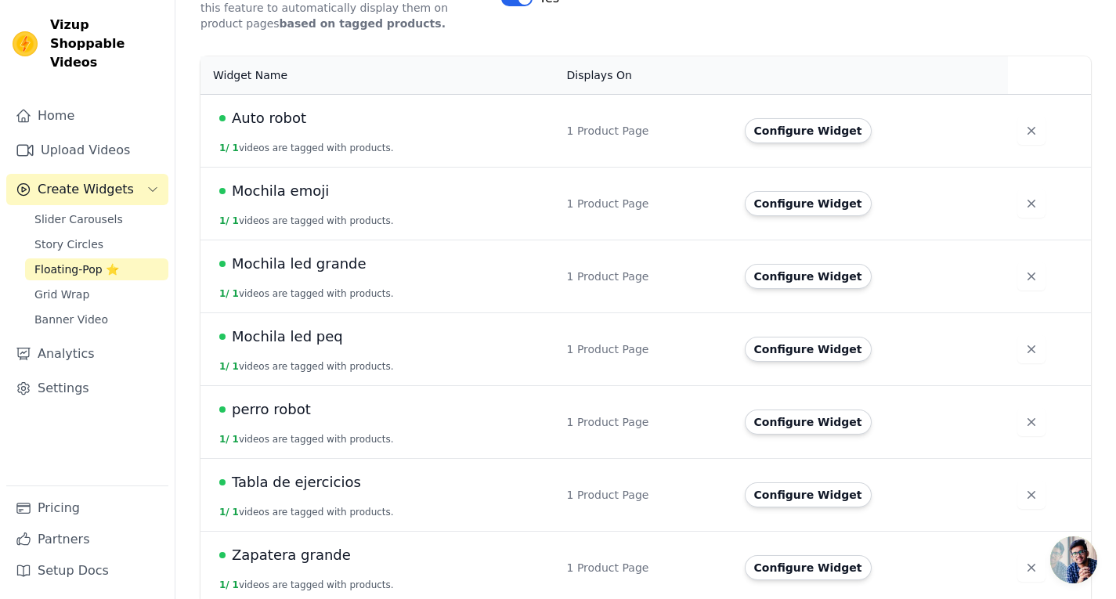
click at [308, 265] on span "Mochila led grande" at bounding box center [299, 264] width 135 height 22
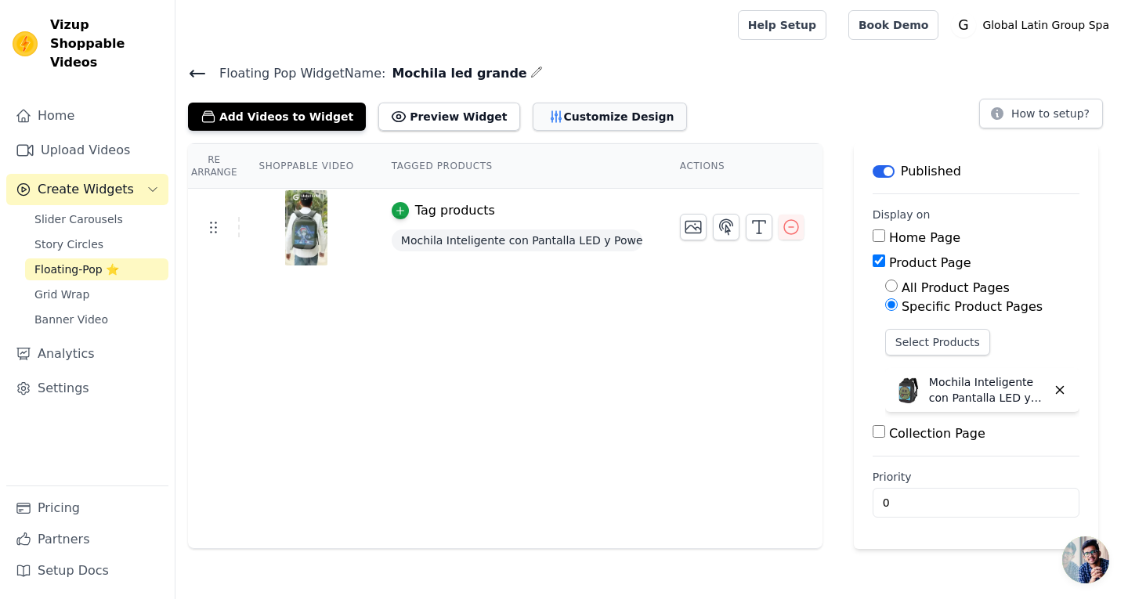
click at [535, 124] on button "Customize Design" at bounding box center [609, 117] width 154 height 28
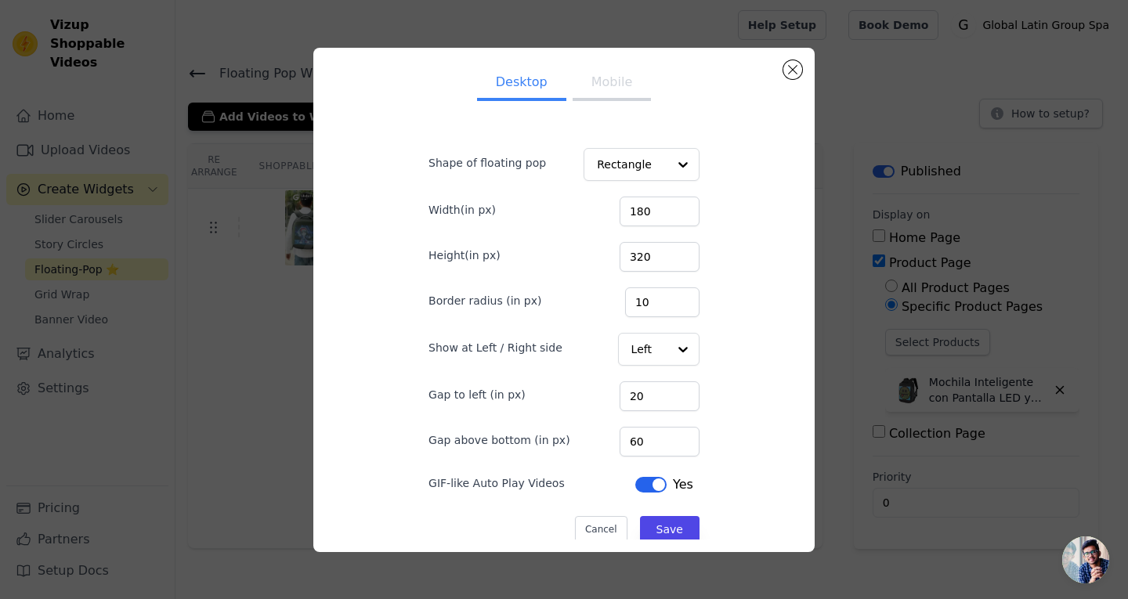
click at [79, 233] on div "Desktop Mobile Shape of floating pop Rectangle Width(in px) 180 Height(in px) 3…" at bounding box center [563, 300] width 1077 height 554
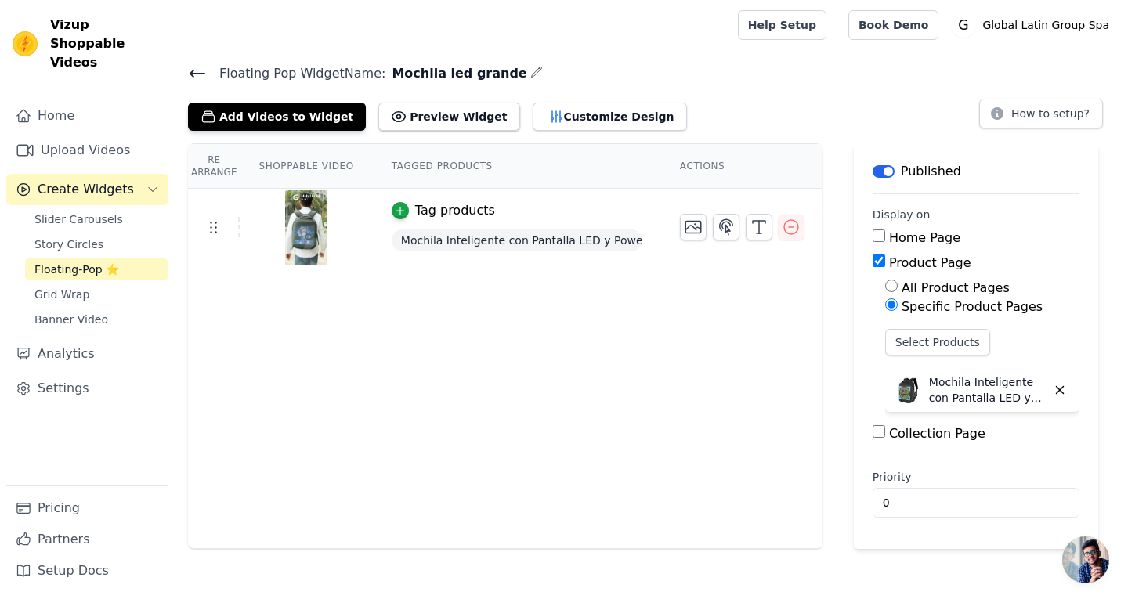
click at [69, 262] on span "Floating-Pop ⭐" at bounding box center [76, 270] width 85 height 16
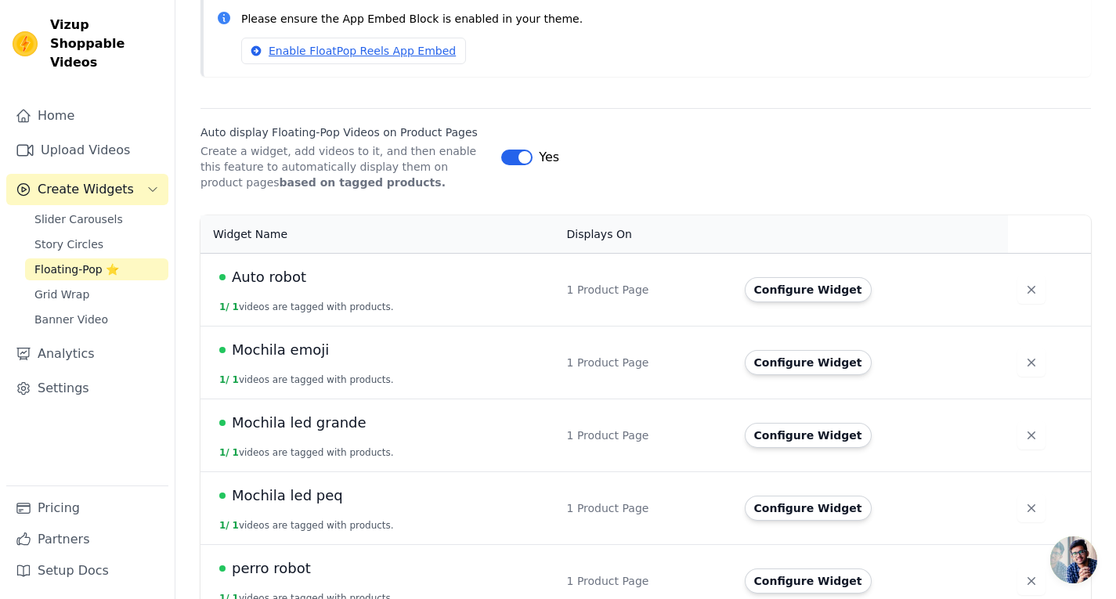
scroll to position [324, 0]
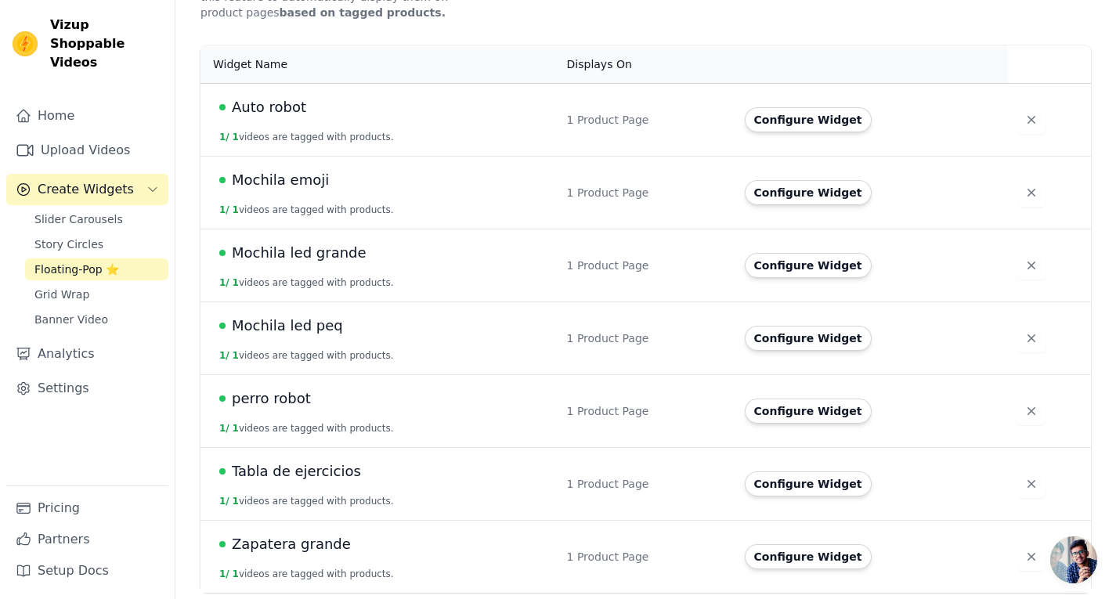
click at [287, 329] on span "Mochila led peq" at bounding box center [287, 326] width 111 height 22
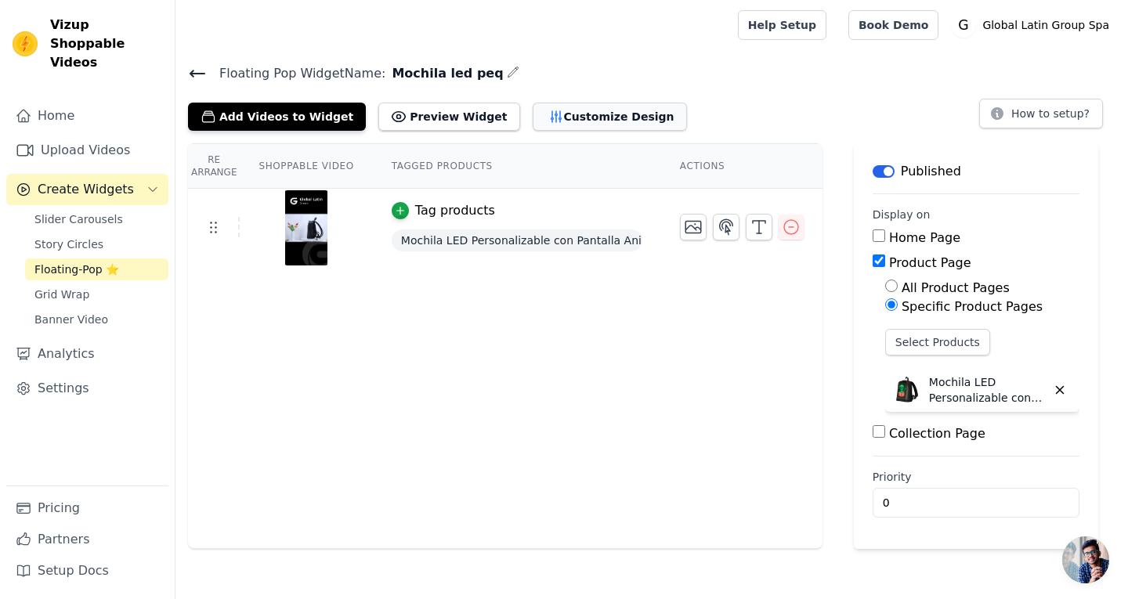
click at [593, 110] on button "Customize Design" at bounding box center [609, 117] width 154 height 28
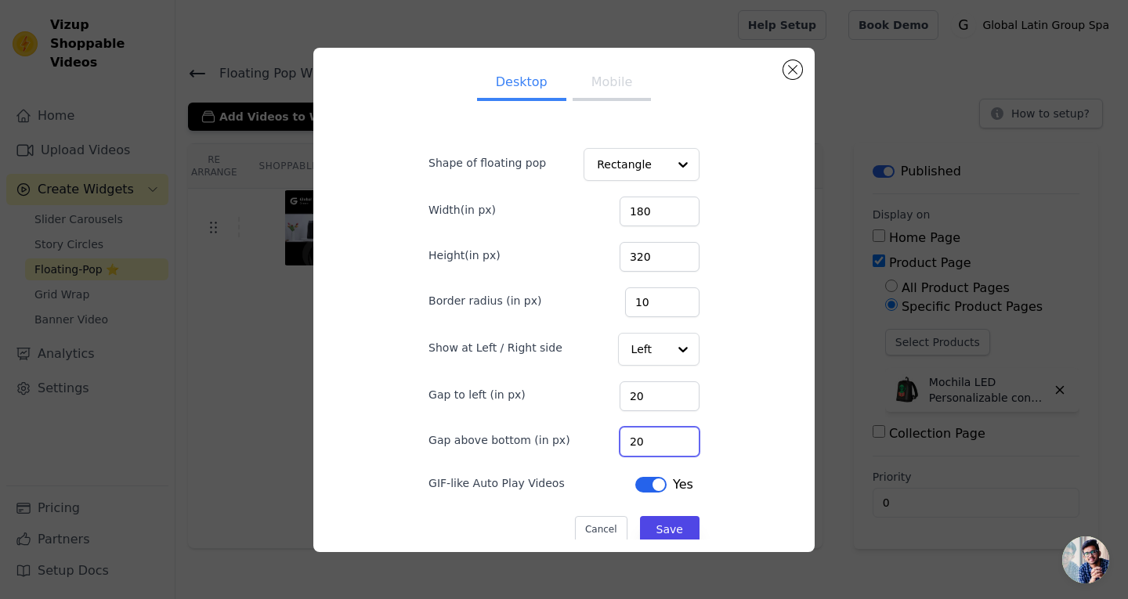
drag, startPoint x: 630, startPoint y: 443, endPoint x: 518, endPoint y: 444, distance: 112.8
click at [521, 444] on div "Gap above bottom (in px) 20" at bounding box center [563, 440] width 271 height 33
type input "60"
click at [644, 519] on button "Save" at bounding box center [670, 529] width 60 height 27
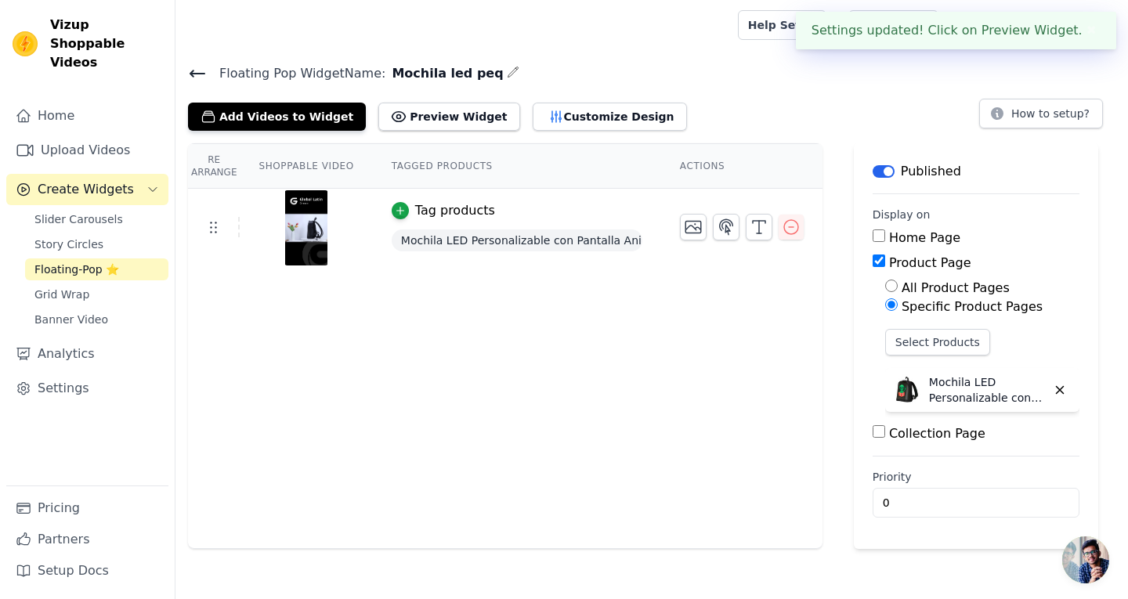
click at [65, 262] on span "Floating-Pop ⭐" at bounding box center [76, 270] width 85 height 16
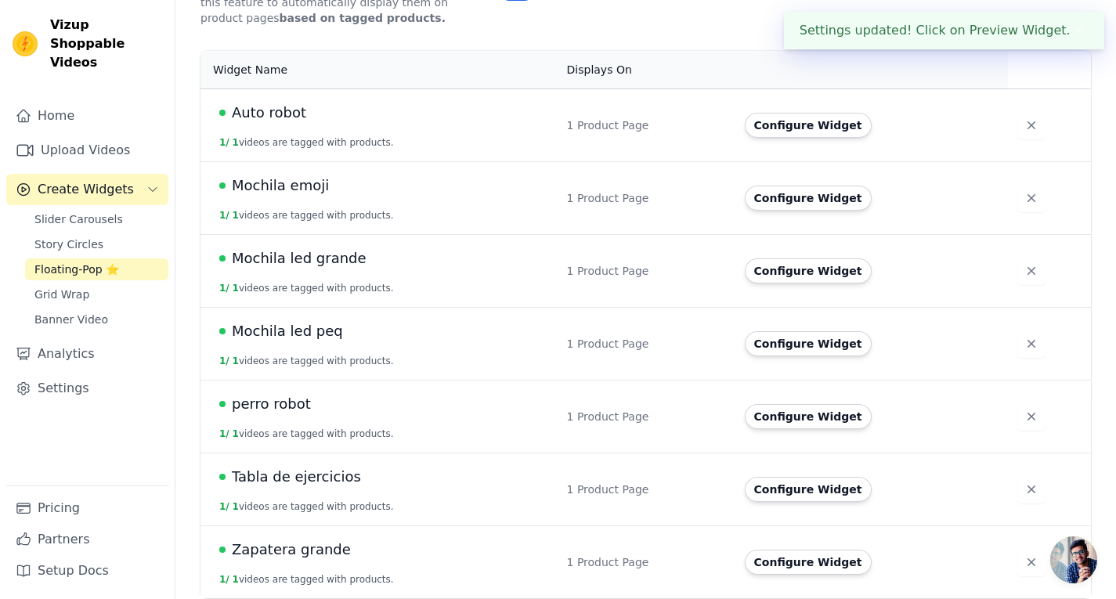
scroll to position [324, 0]
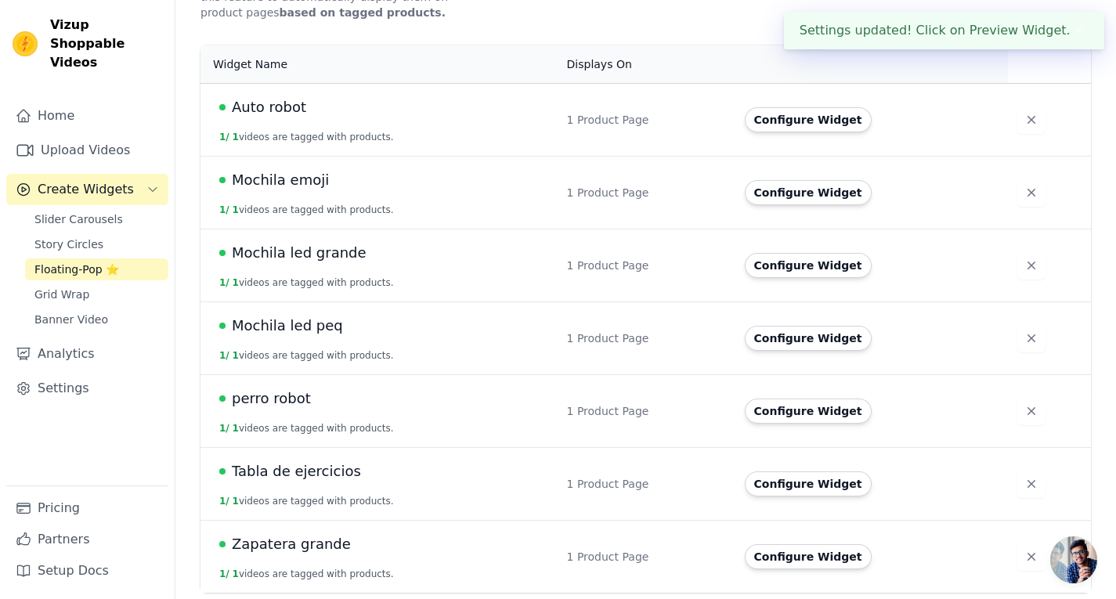
click at [278, 396] on span "perro robot" at bounding box center [271, 399] width 79 height 22
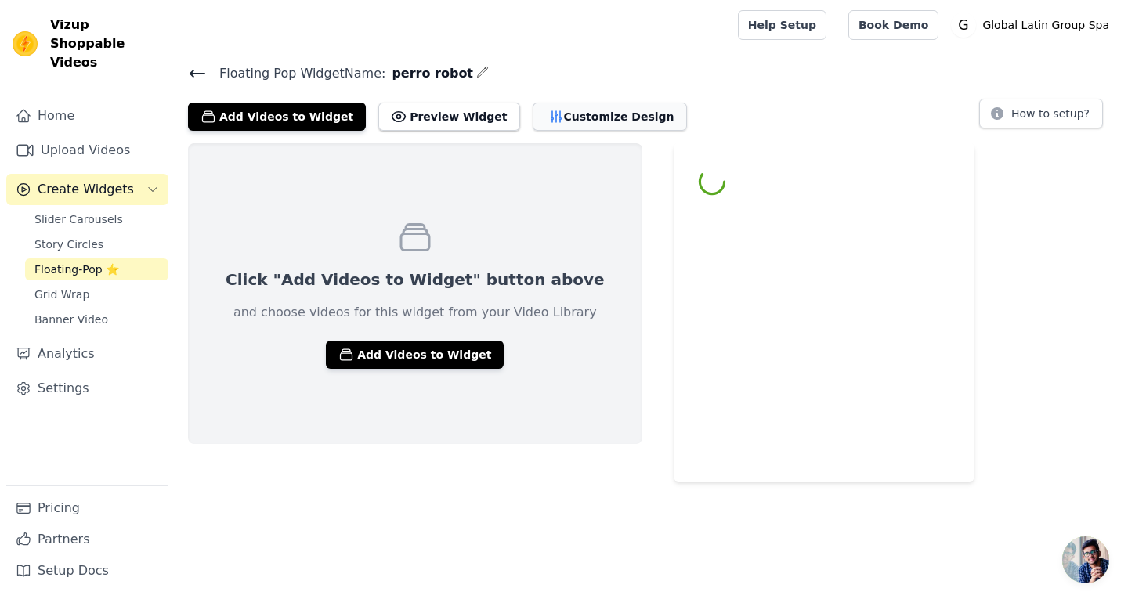
click at [540, 114] on button "Customize Design" at bounding box center [609, 117] width 154 height 28
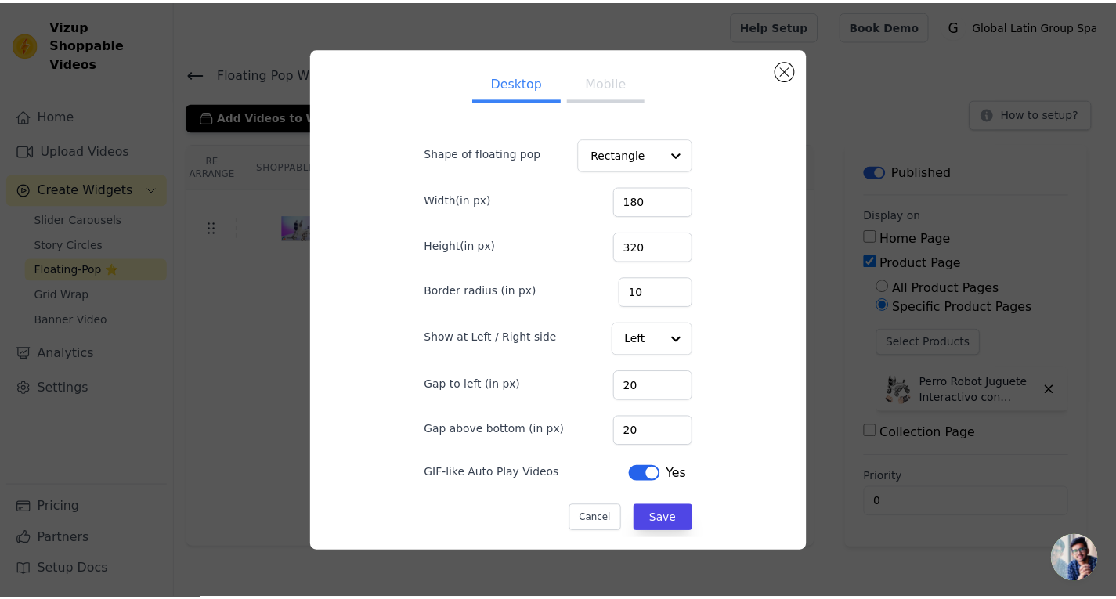
scroll to position [16, 0]
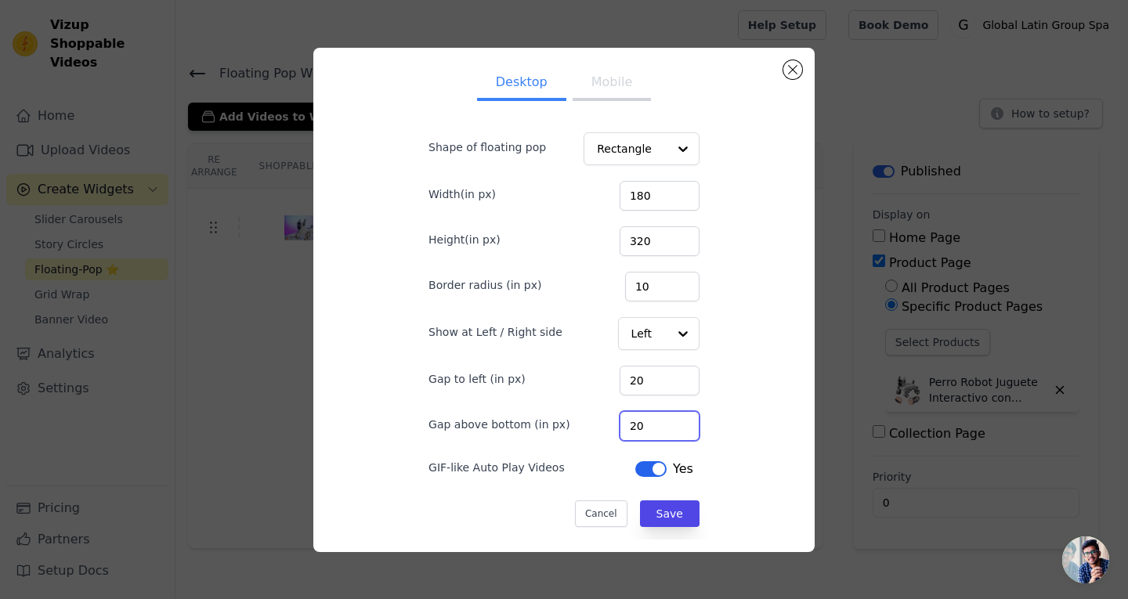
drag, startPoint x: 641, startPoint y: 424, endPoint x: 479, endPoint y: 428, distance: 162.1
click at [486, 428] on div "Gap above bottom (in px) 20" at bounding box center [563, 424] width 271 height 33
type input "60"
click at [662, 510] on button "Save" at bounding box center [670, 513] width 60 height 27
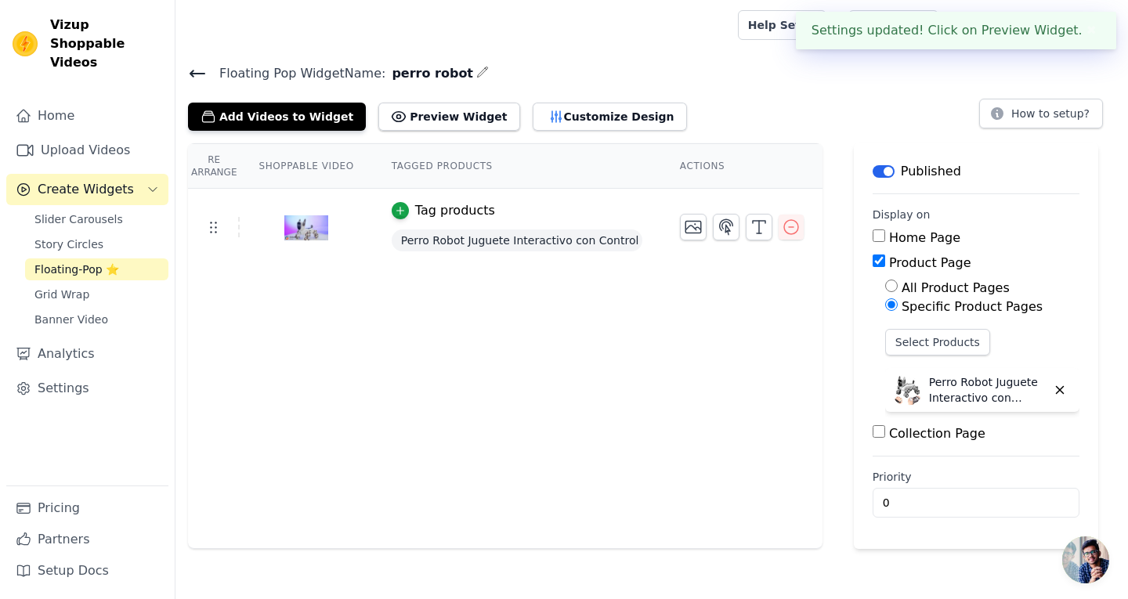
click at [86, 262] on span "Floating-Pop ⭐" at bounding box center [76, 270] width 85 height 16
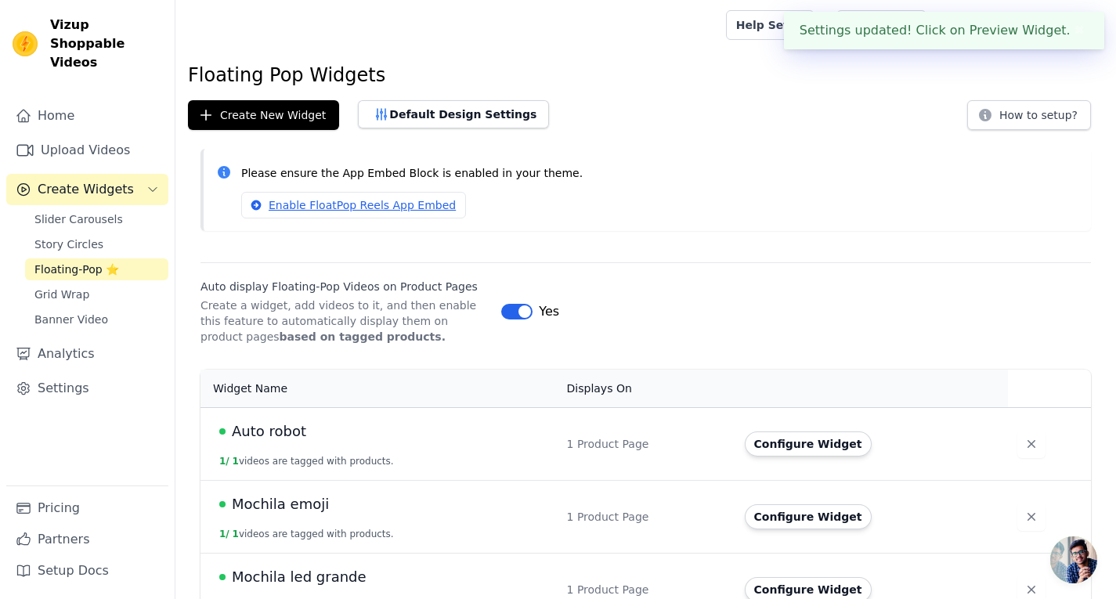
click at [86, 262] on span "Floating-Pop ⭐" at bounding box center [76, 270] width 85 height 16
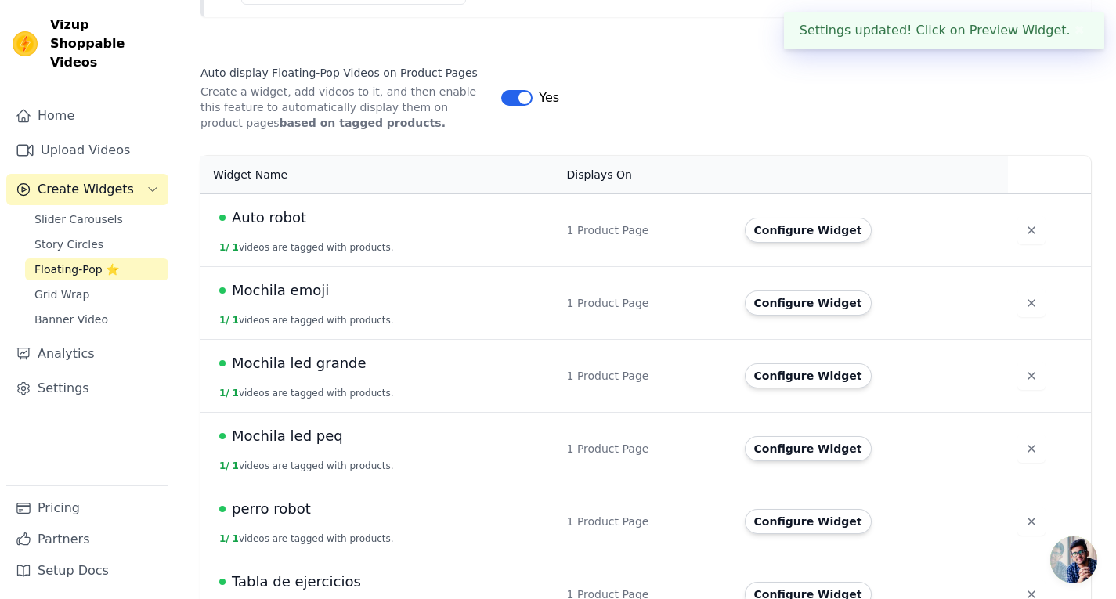
scroll to position [324, 0]
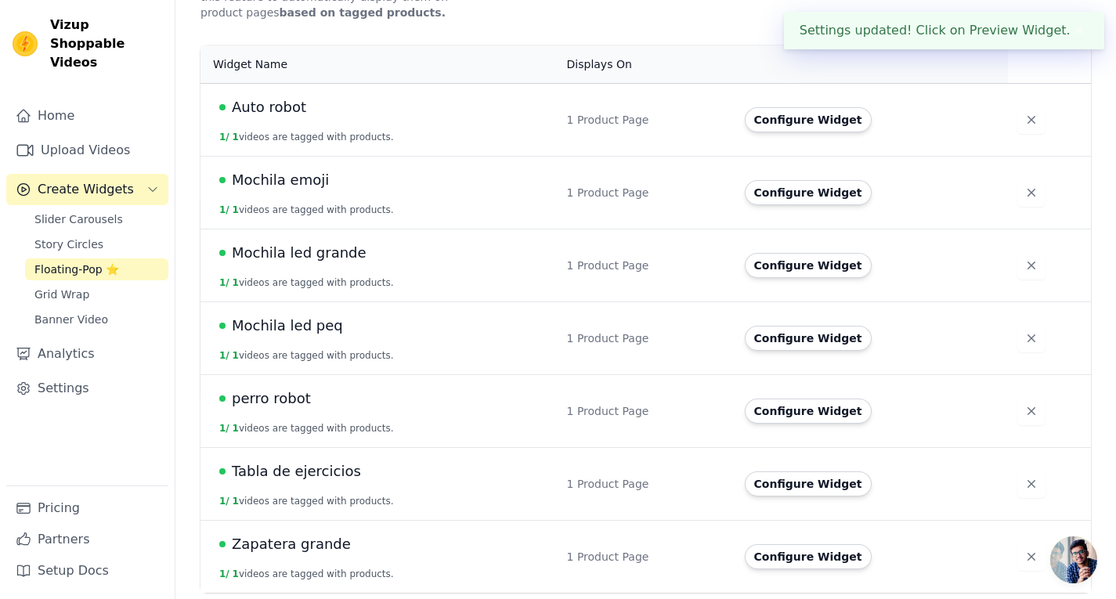
click at [305, 471] on span "Tabla de ejercicios" at bounding box center [296, 471] width 129 height 22
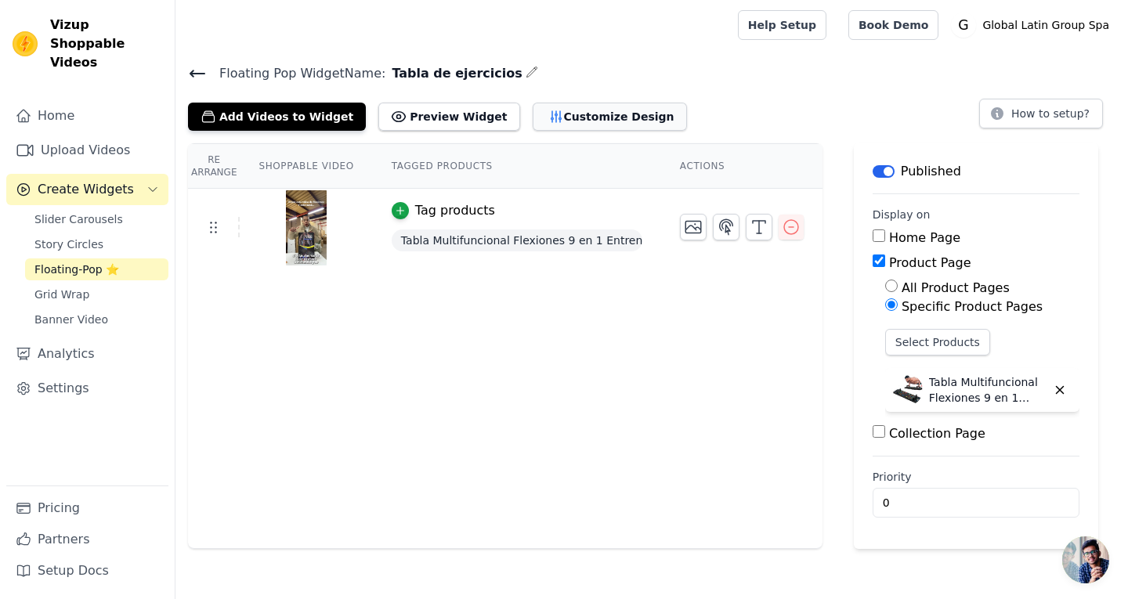
click at [532, 121] on button "Customize Design" at bounding box center [609, 117] width 154 height 28
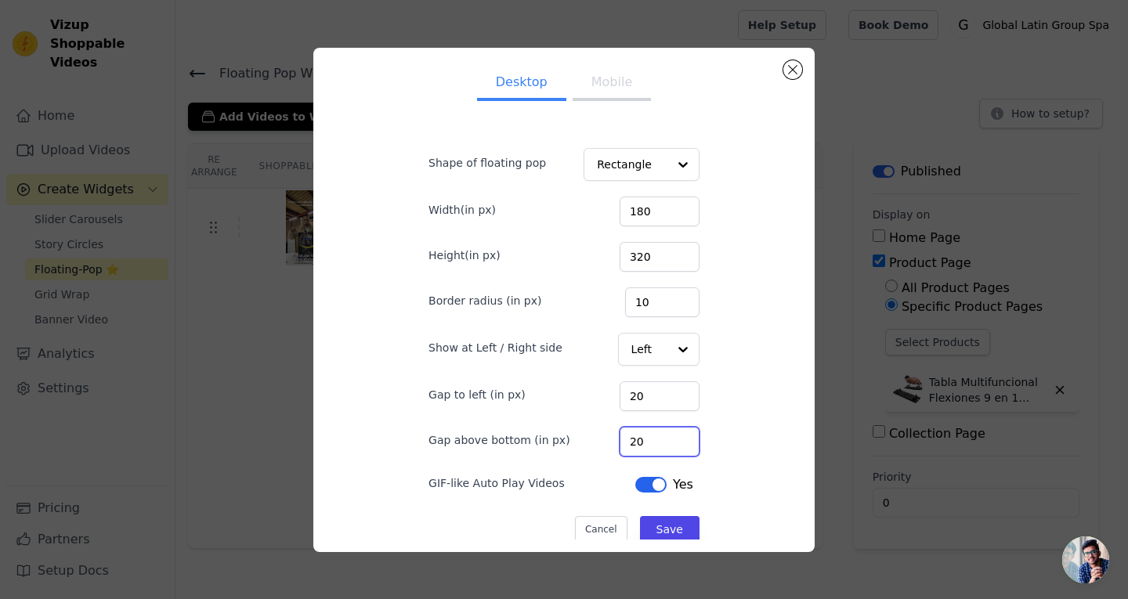
drag, startPoint x: 568, startPoint y: 444, endPoint x: 491, endPoint y: 437, distance: 77.1
click at [492, 437] on div "Gap above bottom (in px) 20" at bounding box center [563, 440] width 271 height 33
type input "60"
click at [644, 525] on button "Save" at bounding box center [670, 529] width 60 height 27
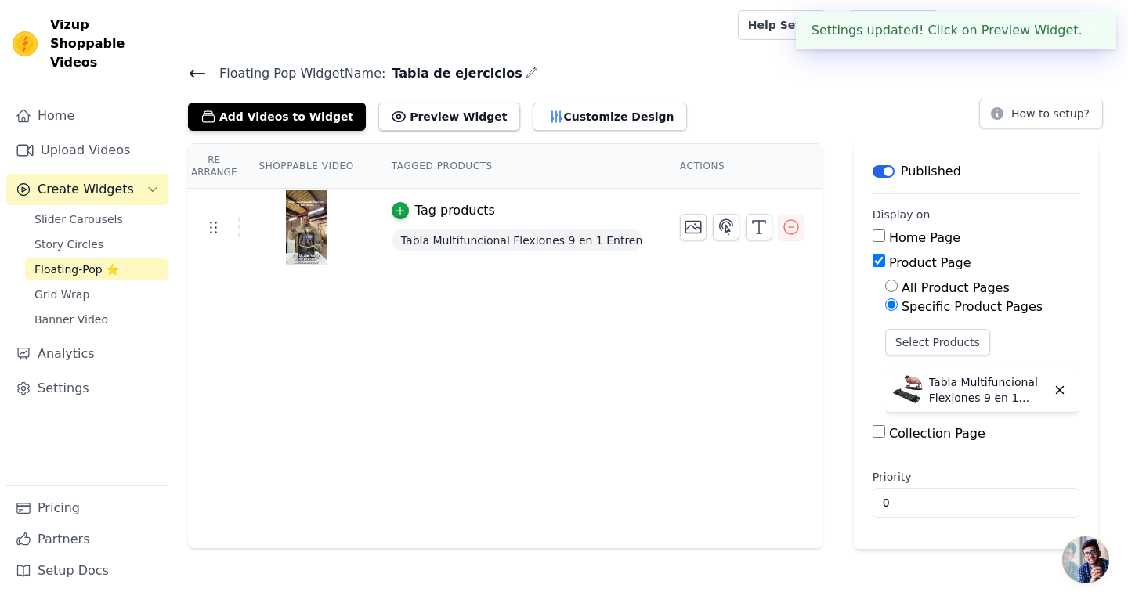
click at [56, 262] on span "Floating-Pop ⭐" at bounding box center [76, 270] width 85 height 16
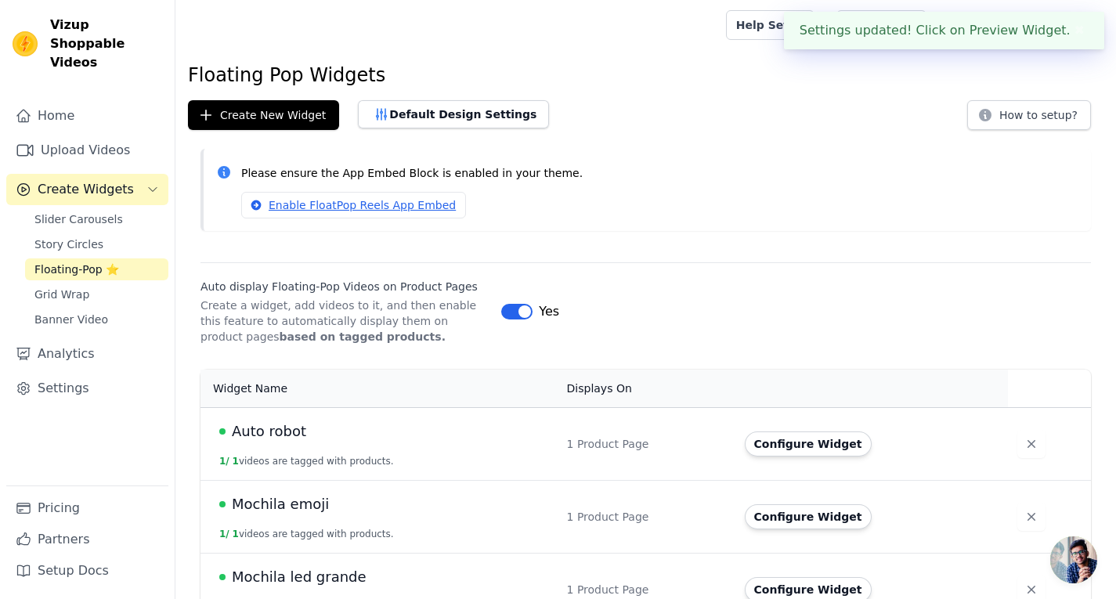
scroll to position [324, 0]
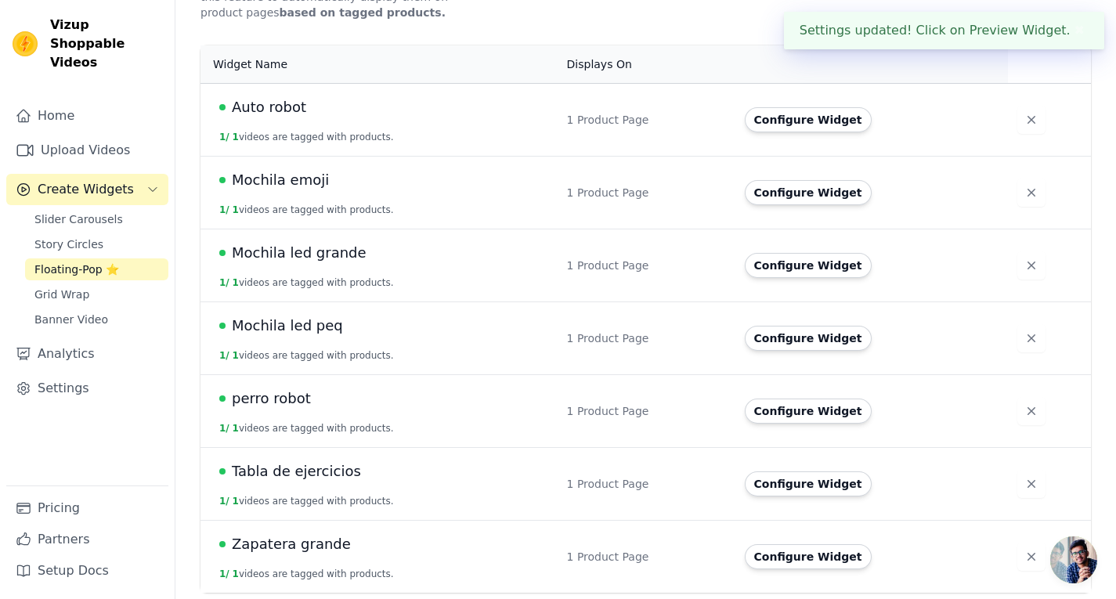
click at [290, 541] on span "Zapatera grande" at bounding box center [291, 544] width 119 height 22
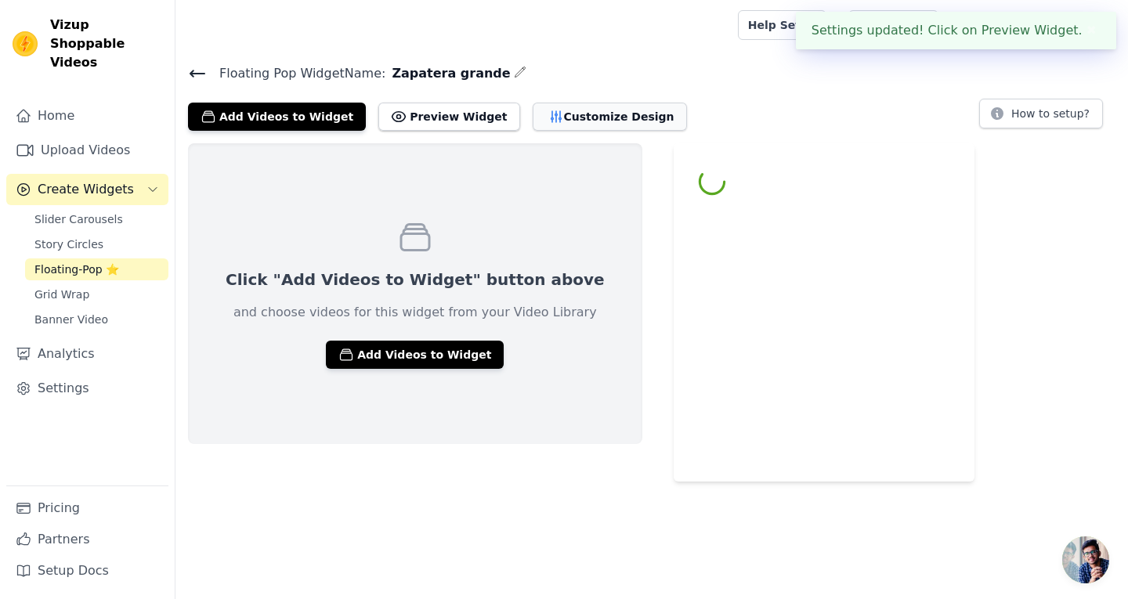
click at [565, 114] on button "Customize Design" at bounding box center [609, 117] width 154 height 28
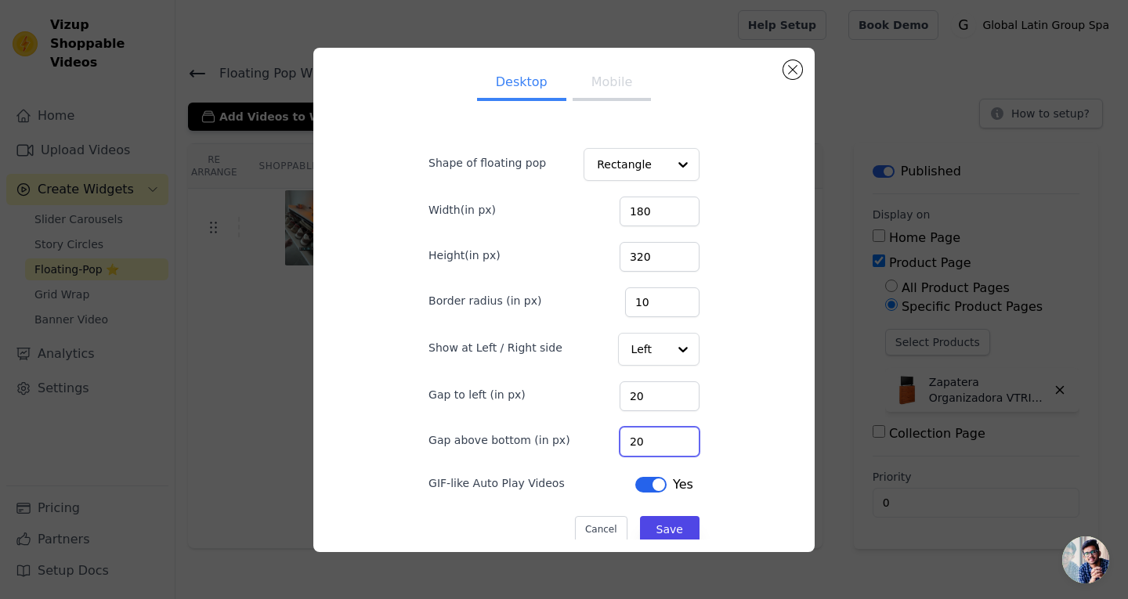
drag, startPoint x: 645, startPoint y: 449, endPoint x: 509, endPoint y: 429, distance: 137.6
click at [512, 429] on div "Gap above bottom (in px) 20" at bounding box center [563, 440] width 271 height 33
type input "60"
click at [655, 521] on button "Save" at bounding box center [670, 529] width 60 height 27
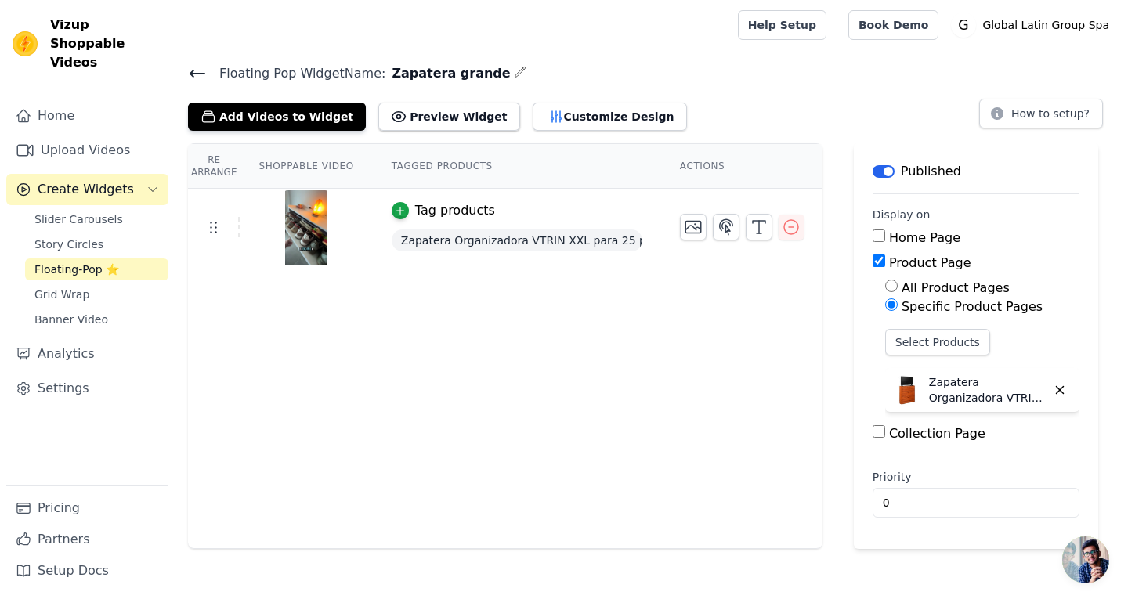
click at [83, 262] on span "Floating-Pop ⭐" at bounding box center [76, 270] width 85 height 16
